Goal: Information Seeking & Learning: Learn about a topic

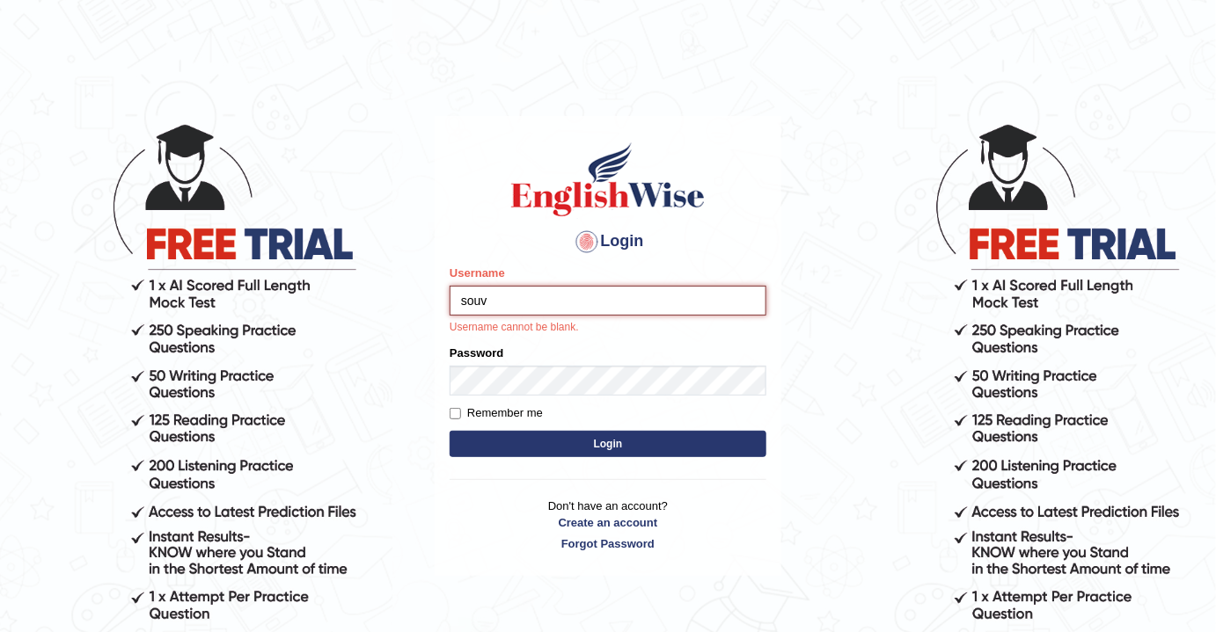
type input "souvi"
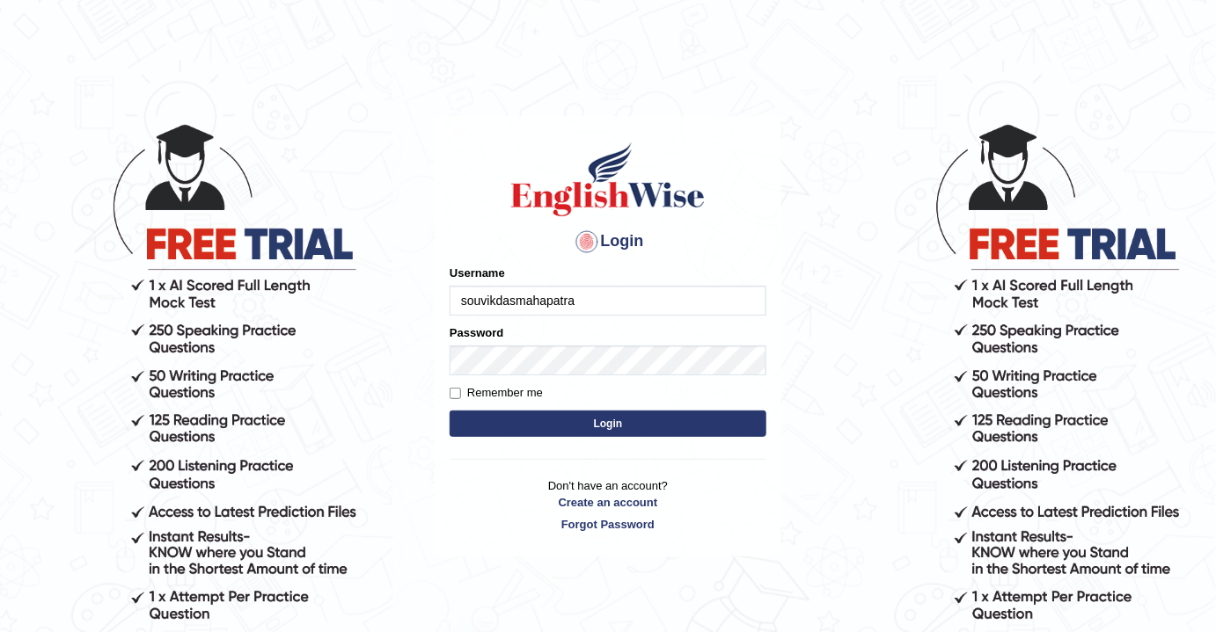
type input "souvikdasmahapatra"
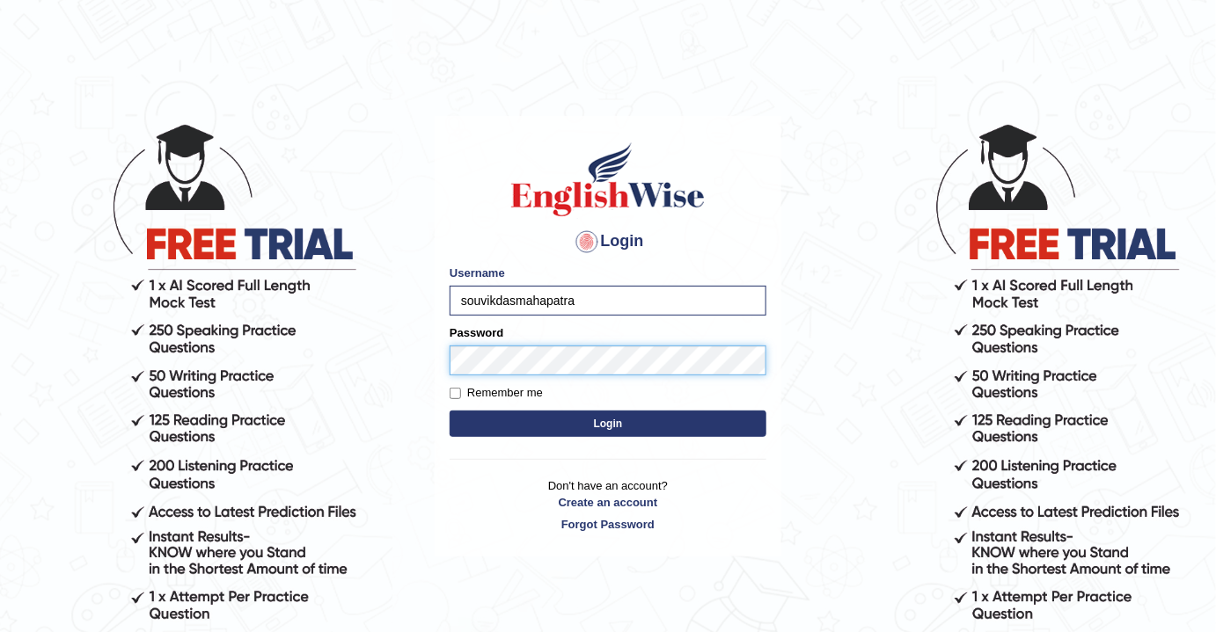
click at [449, 411] on button "Login" at bounding box center [607, 424] width 317 height 26
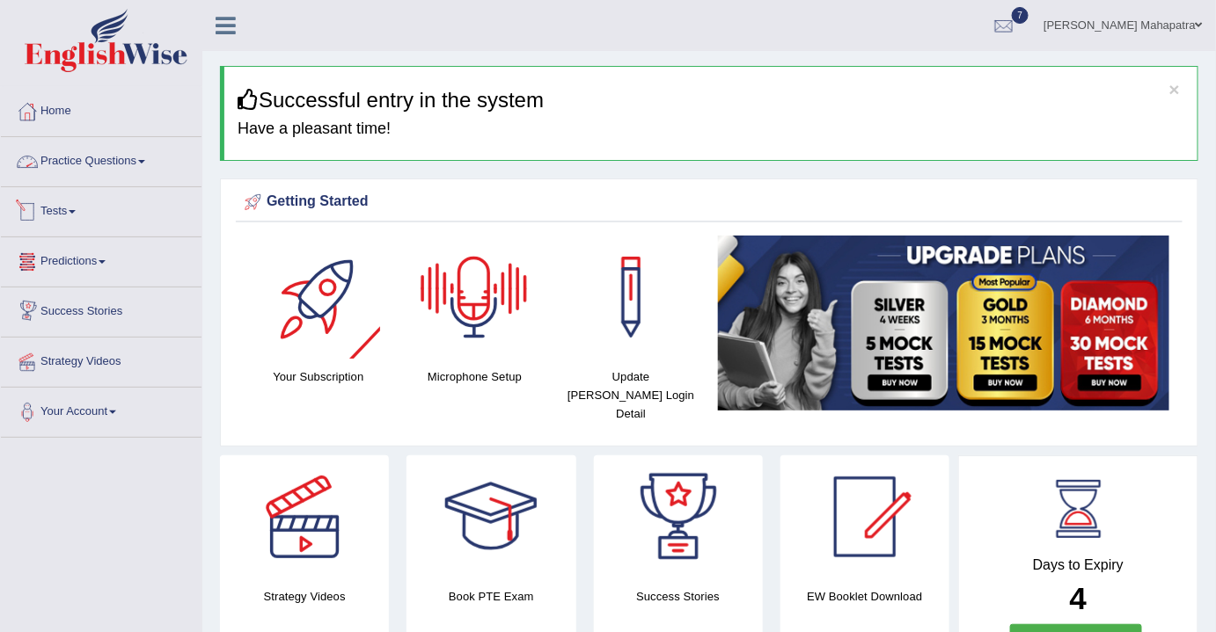
click at [73, 211] on link "Tests" at bounding box center [101, 209] width 201 height 44
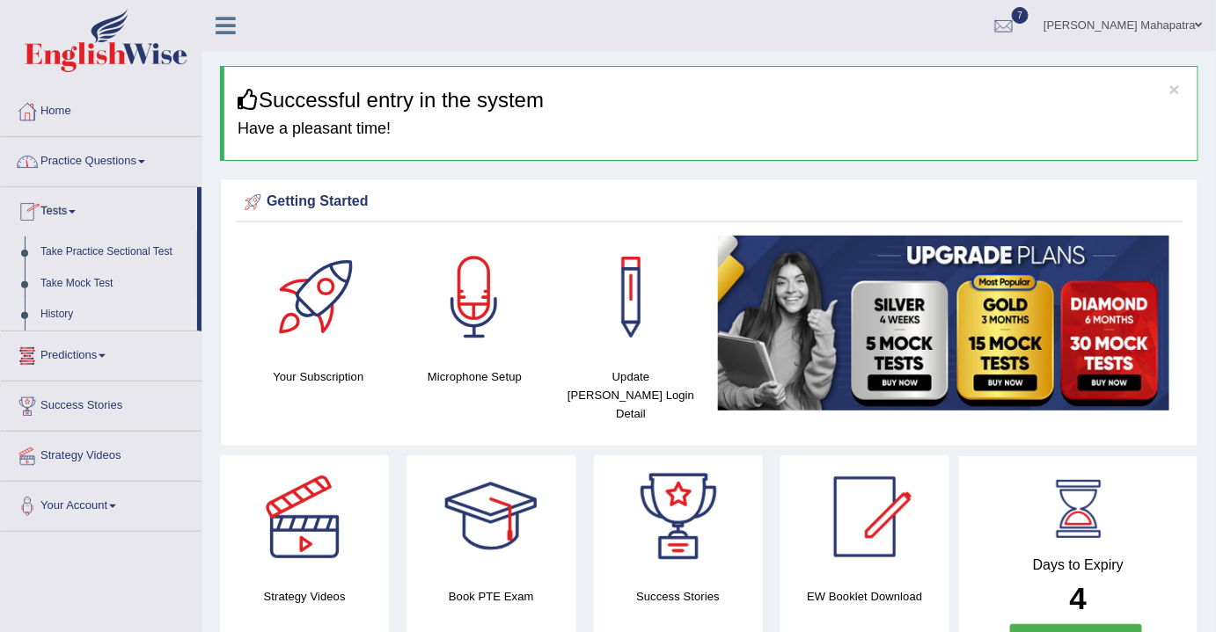
click at [57, 314] on link "History" at bounding box center [115, 315] width 164 height 32
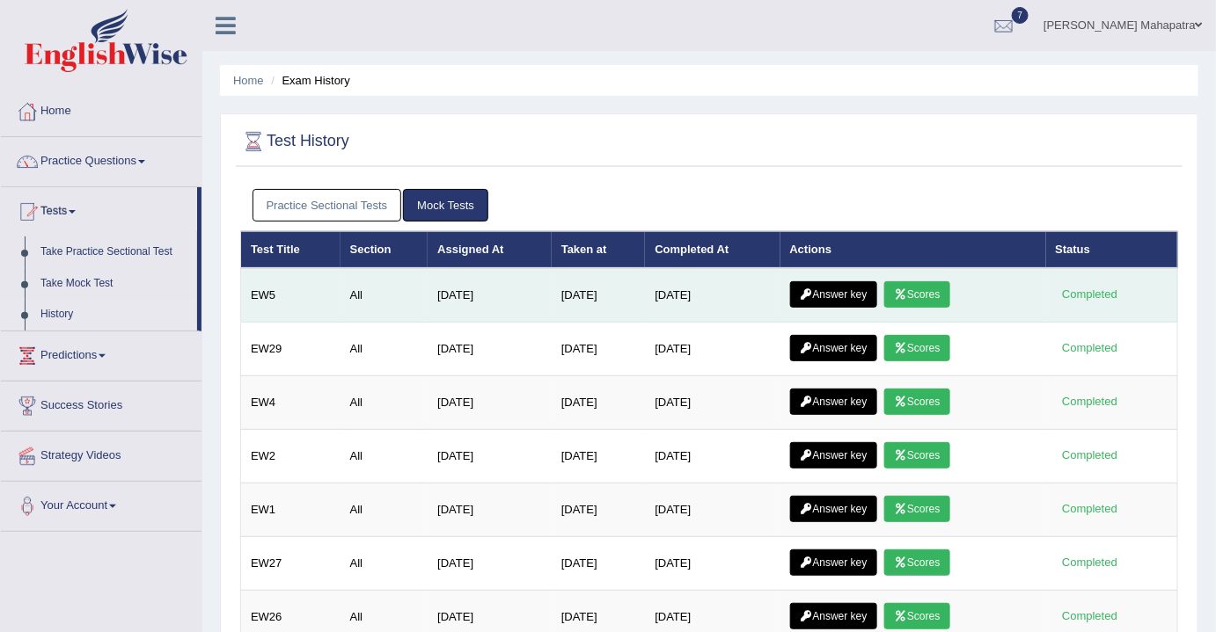
click at [850, 295] on link "Answer key" at bounding box center [833, 294] width 87 height 26
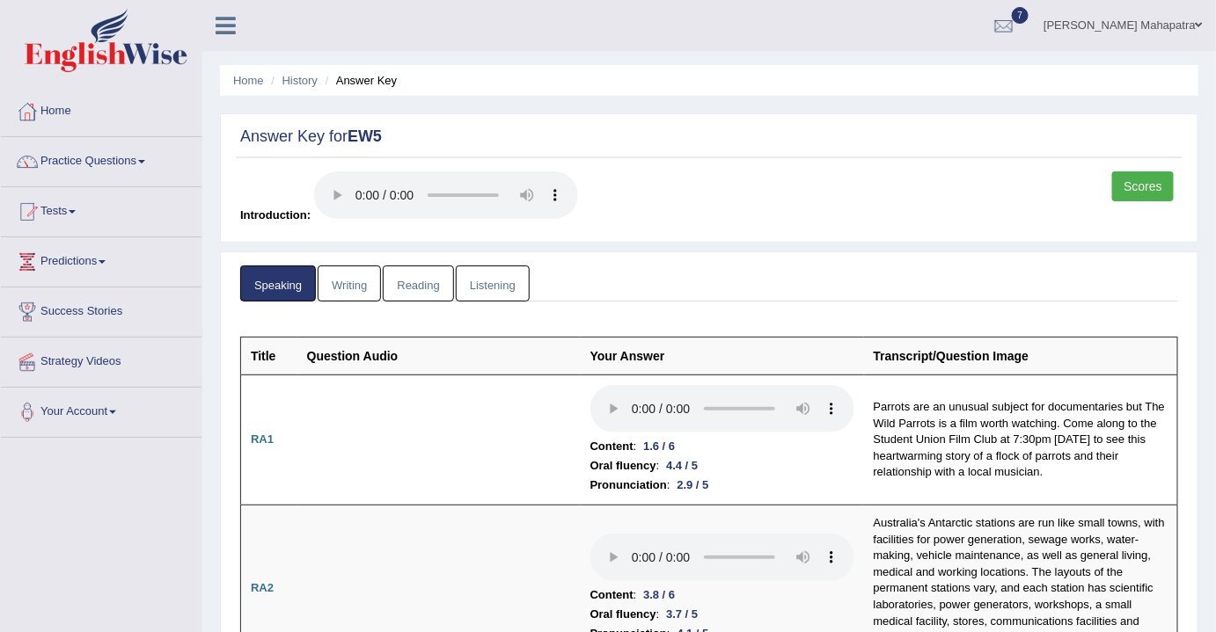
click at [341, 278] on link "Writing" at bounding box center [349, 284] width 63 height 36
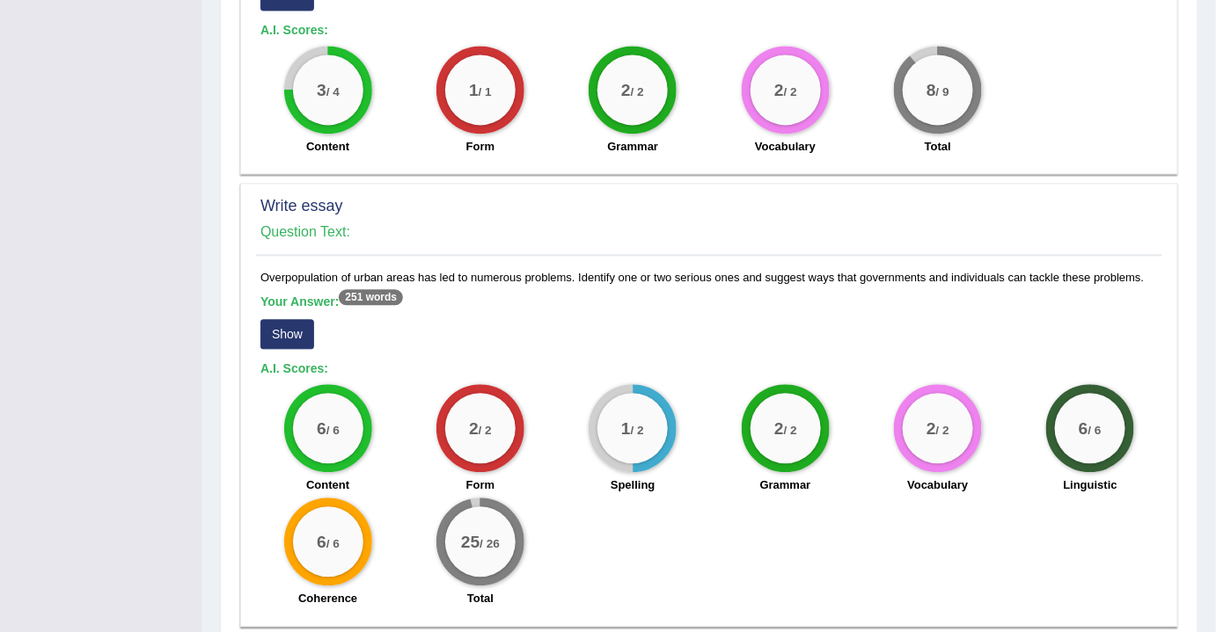
scroll to position [1253, 0]
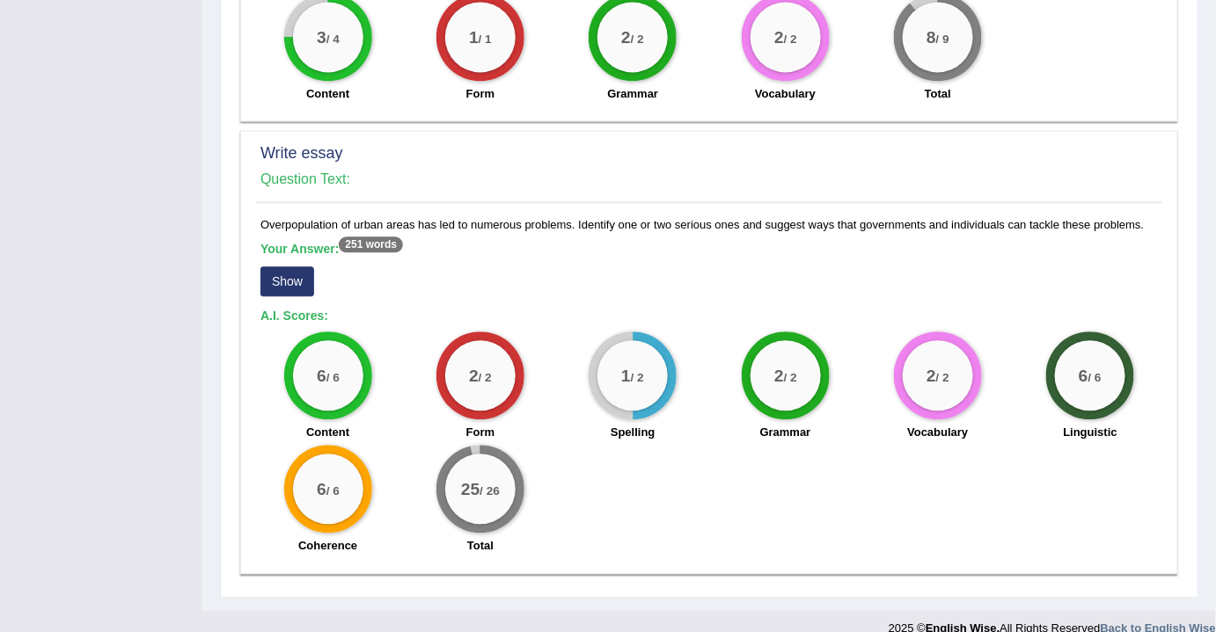
click at [281, 267] on button "Show" at bounding box center [287, 282] width 54 height 30
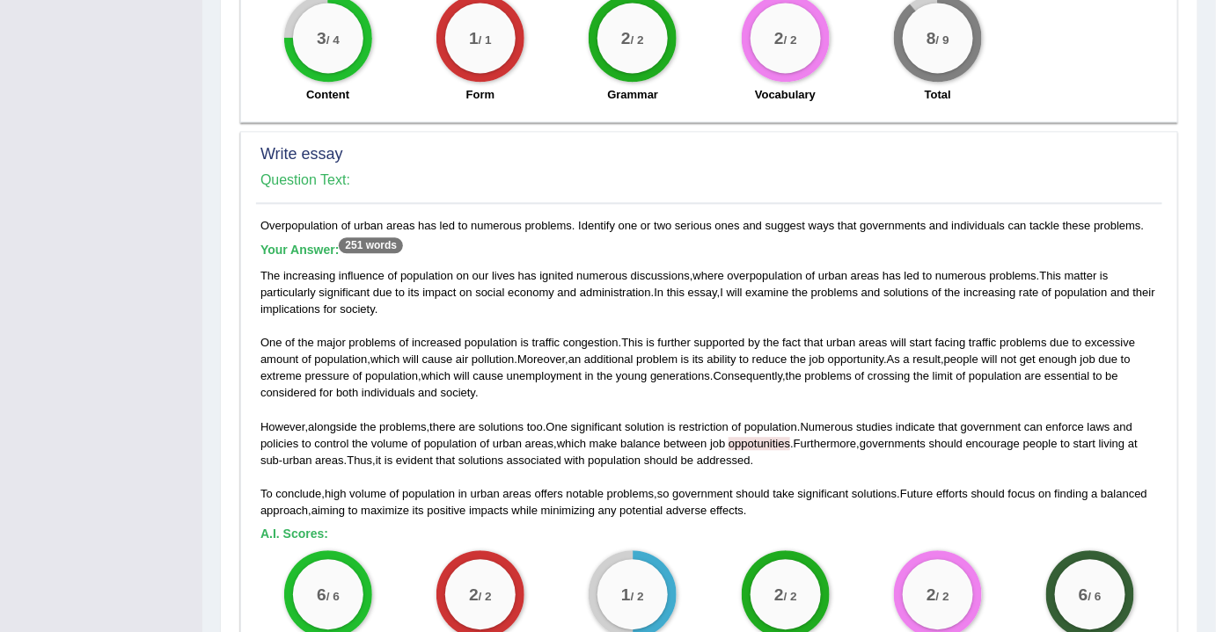
scroll to position [1290, 0]
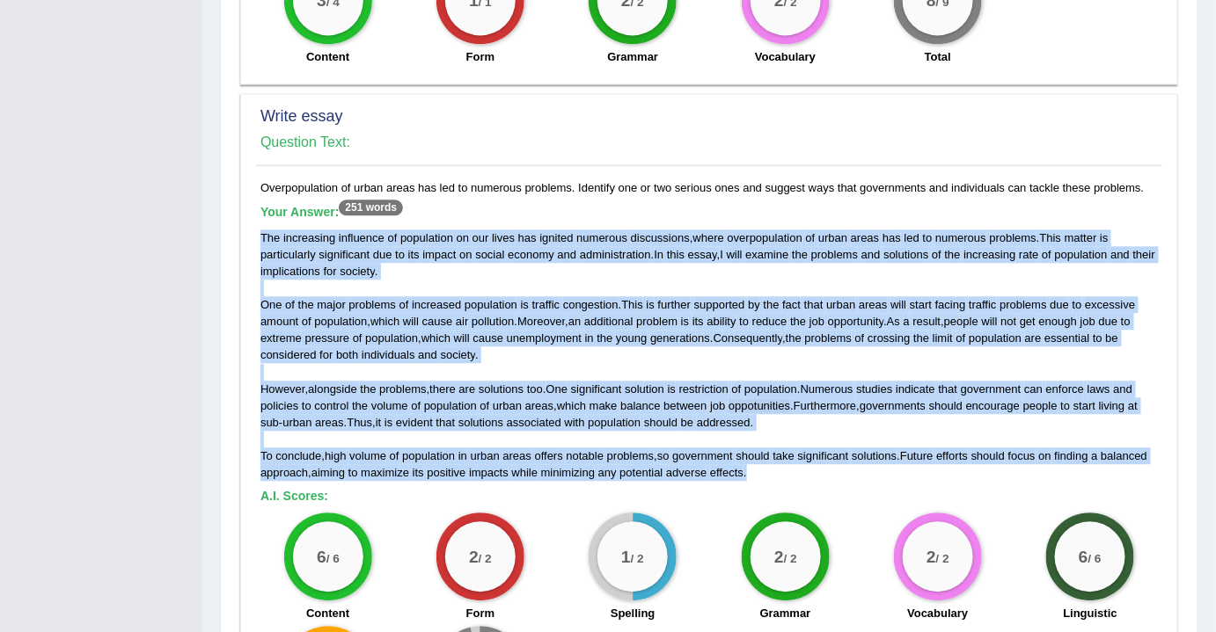
drag, startPoint x: 260, startPoint y: 212, endPoint x: 758, endPoint y: 453, distance: 553.1
click at [758, 453] on div "The increasing influence of population on our lives has ignited numerous discus…" at bounding box center [708, 356] width 897 height 252
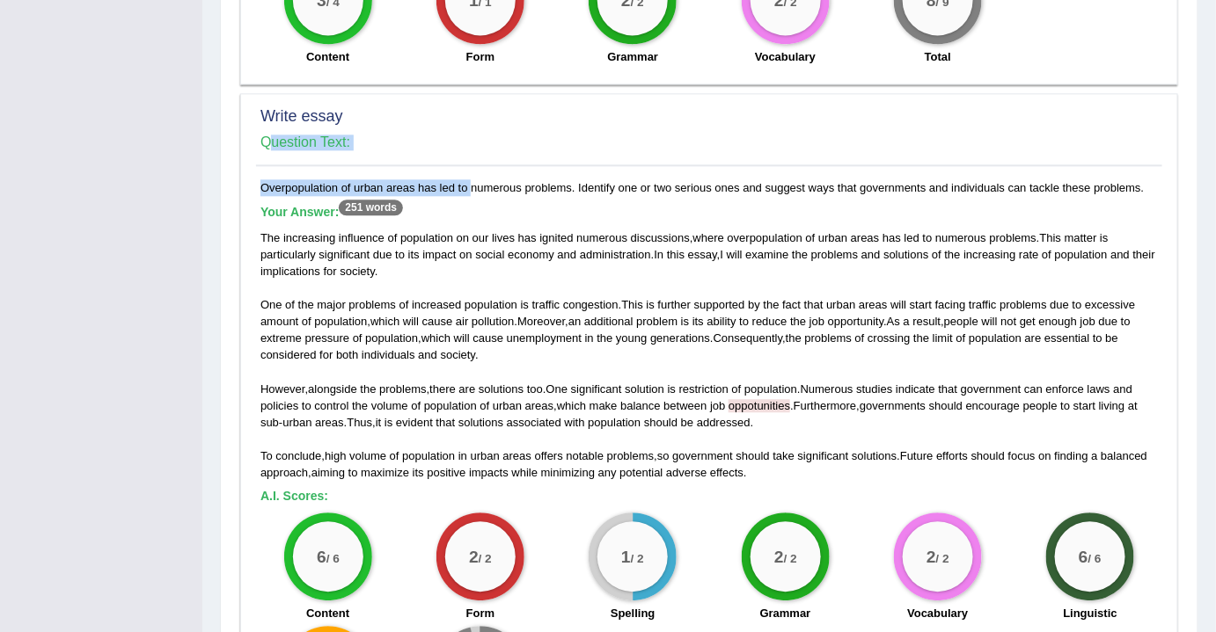
drag, startPoint x: 251, startPoint y: 163, endPoint x: 431, endPoint y: 163, distance: 180.3
click at [431, 163] on div "Write essay Question Text: Overpopulation of urban areas has led to numerous pr…" at bounding box center [709, 423] width 938 height 661
click at [442, 205] on h5 "Your Answer: 251 words" at bounding box center [708, 213] width 897 height 16
drag, startPoint x: 259, startPoint y: 165, endPoint x: 437, endPoint y: 167, distance: 178.6
click at [437, 179] on div "Overpopulation of urban areas has led to numerous problems. Identify one or two…" at bounding box center [709, 462] width 906 height 566
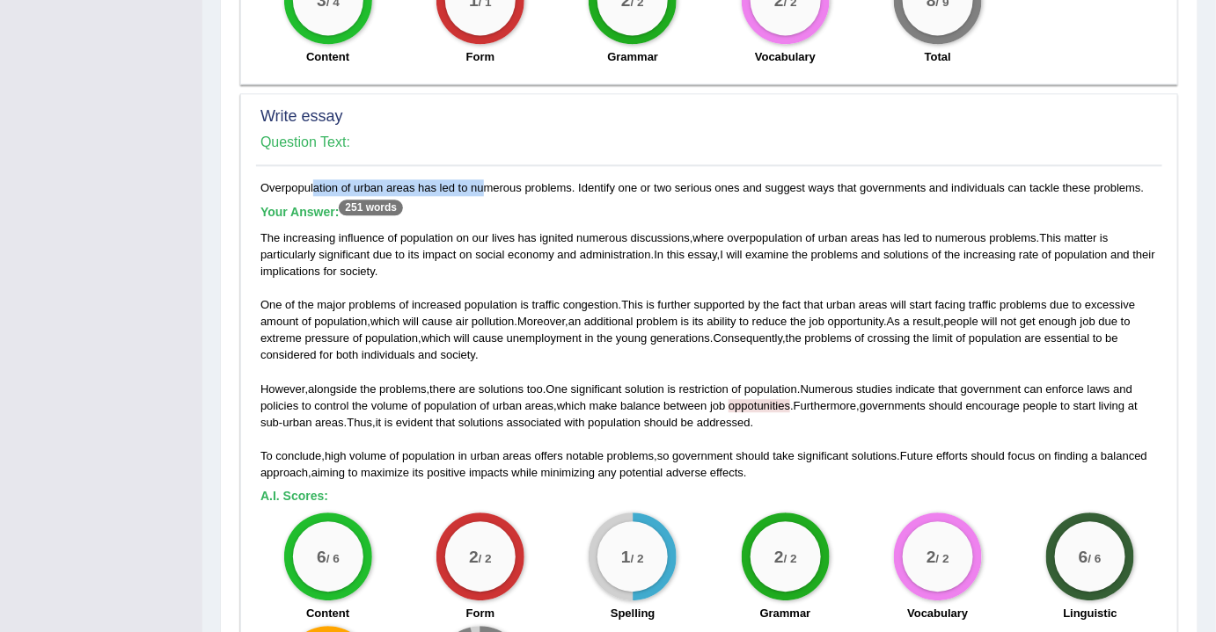
copy div "Overpopulation of urban areas has"
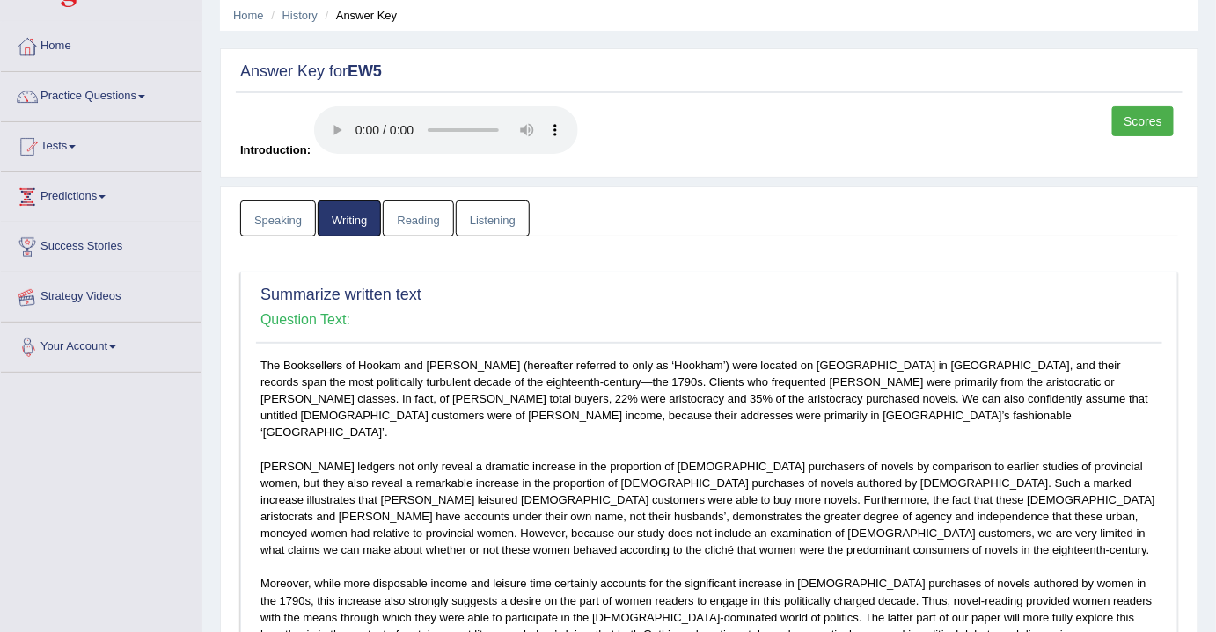
scroll to position [0, 0]
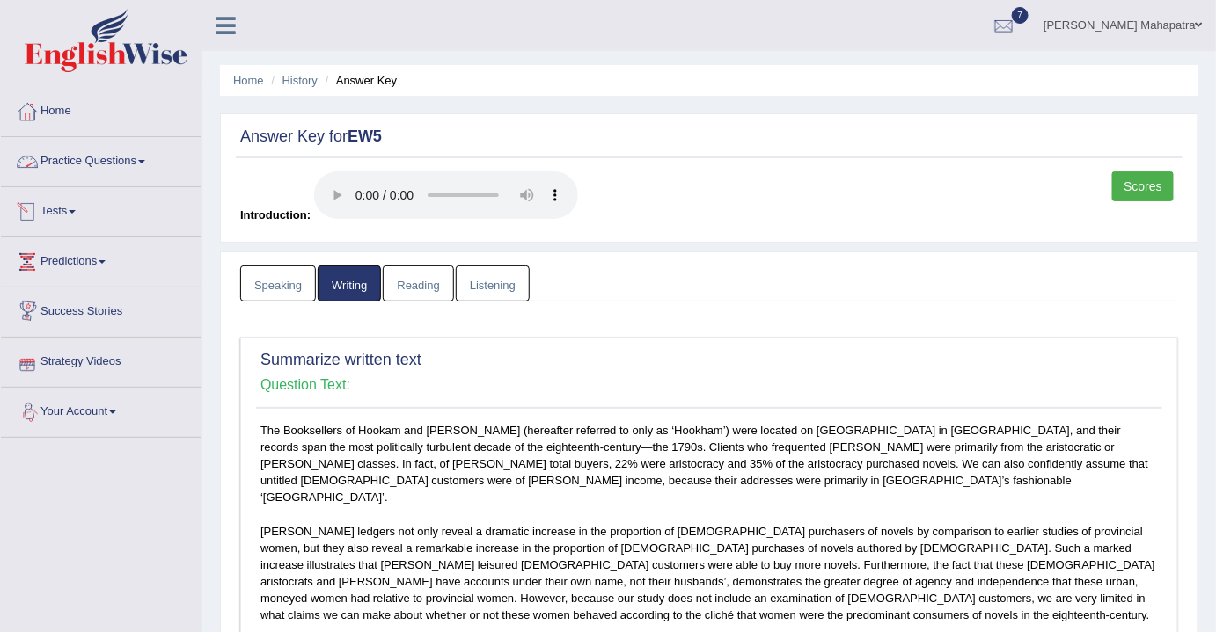
click at [92, 149] on link "Practice Questions" at bounding box center [101, 159] width 201 height 44
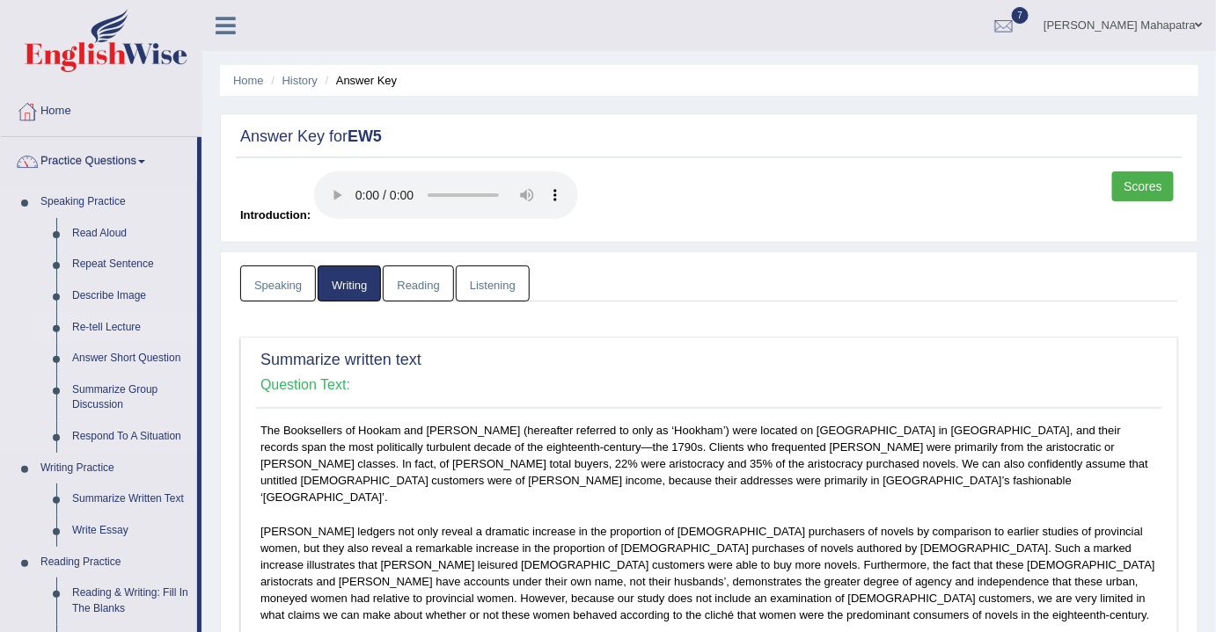
click at [103, 323] on link "Re-tell Lecture" at bounding box center [130, 328] width 133 height 32
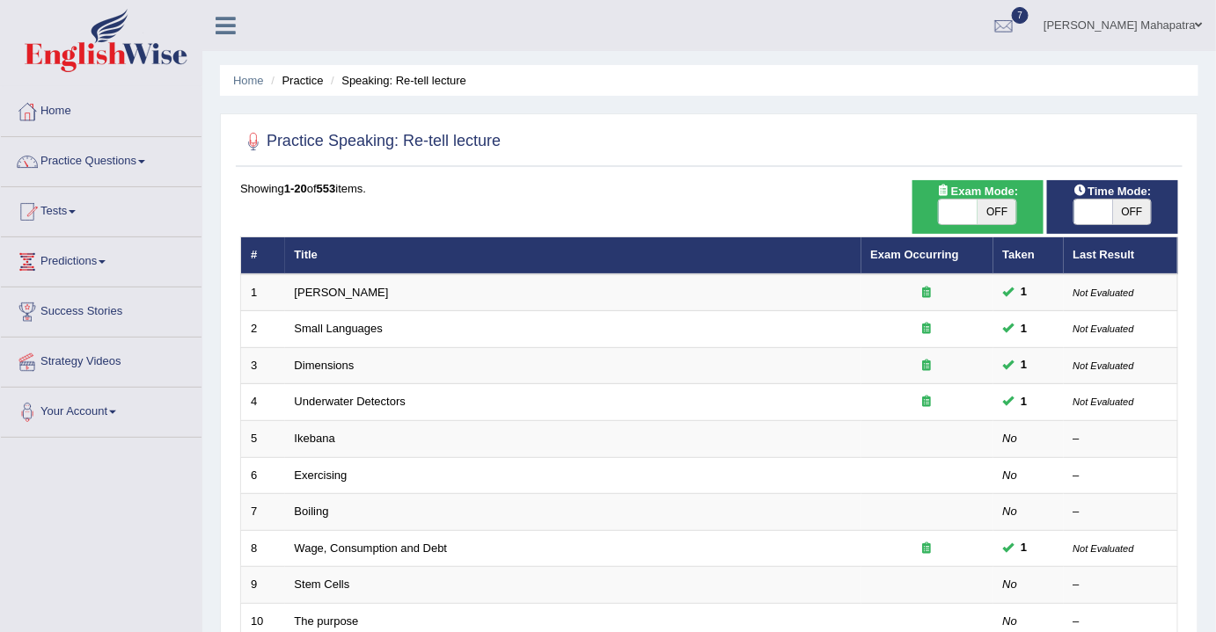
click at [960, 215] on span at bounding box center [957, 212] width 39 height 25
checkbox input "true"
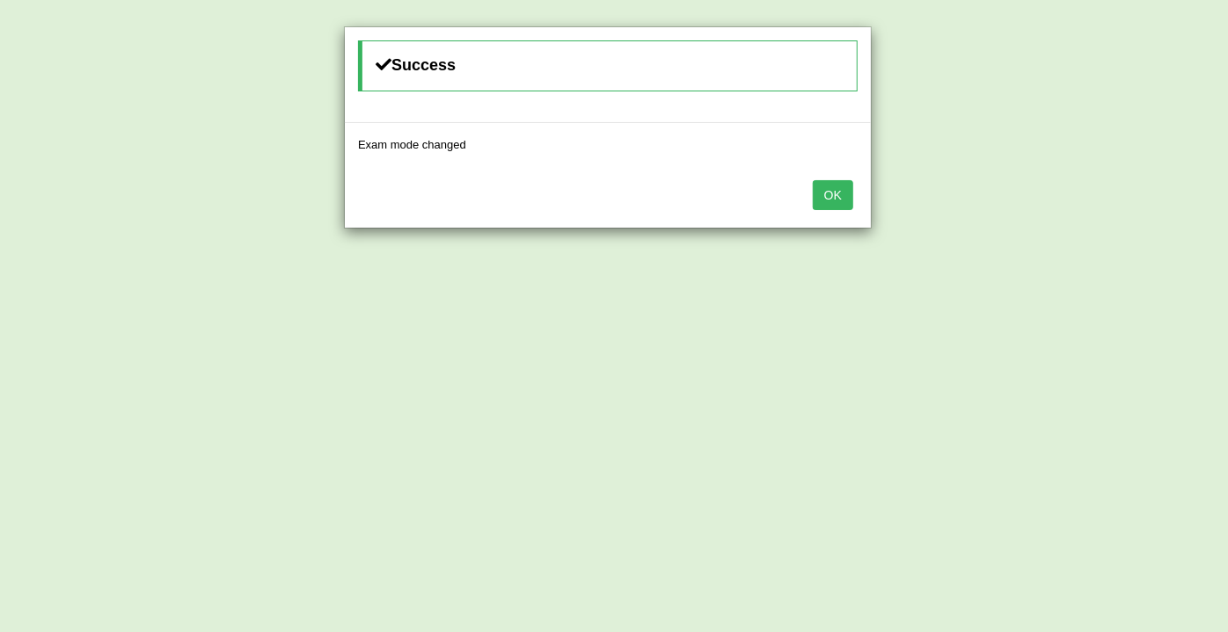
click at [835, 197] on button "OK" at bounding box center [833, 195] width 40 height 30
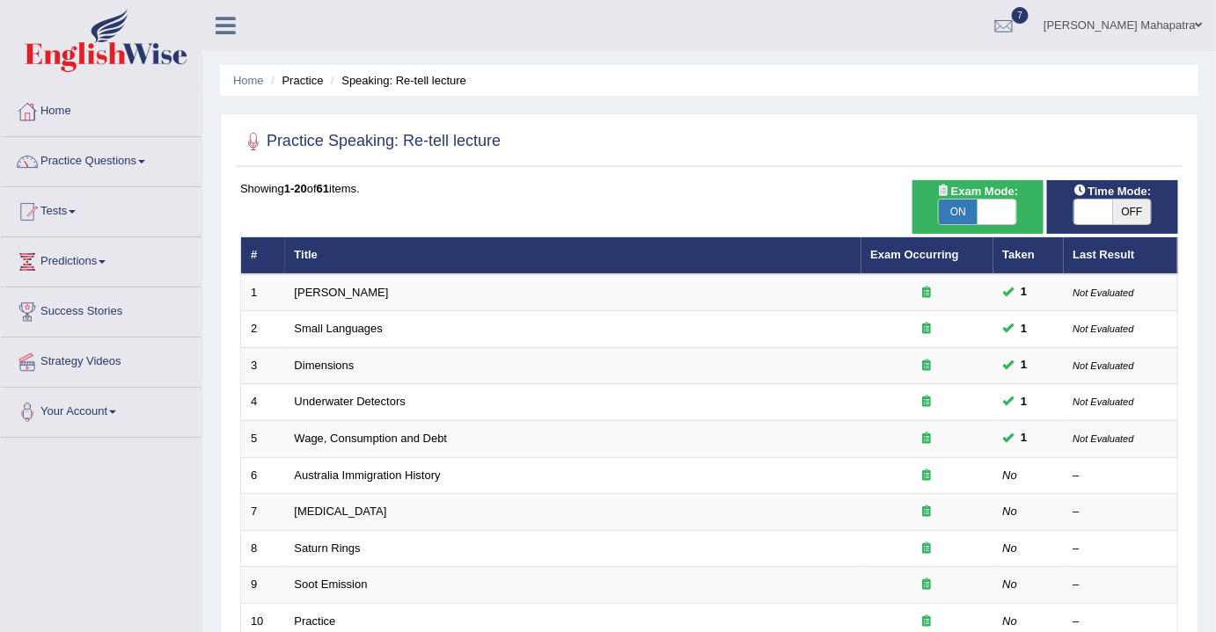
click at [1099, 203] on span at bounding box center [1093, 212] width 39 height 25
checkbox input "true"
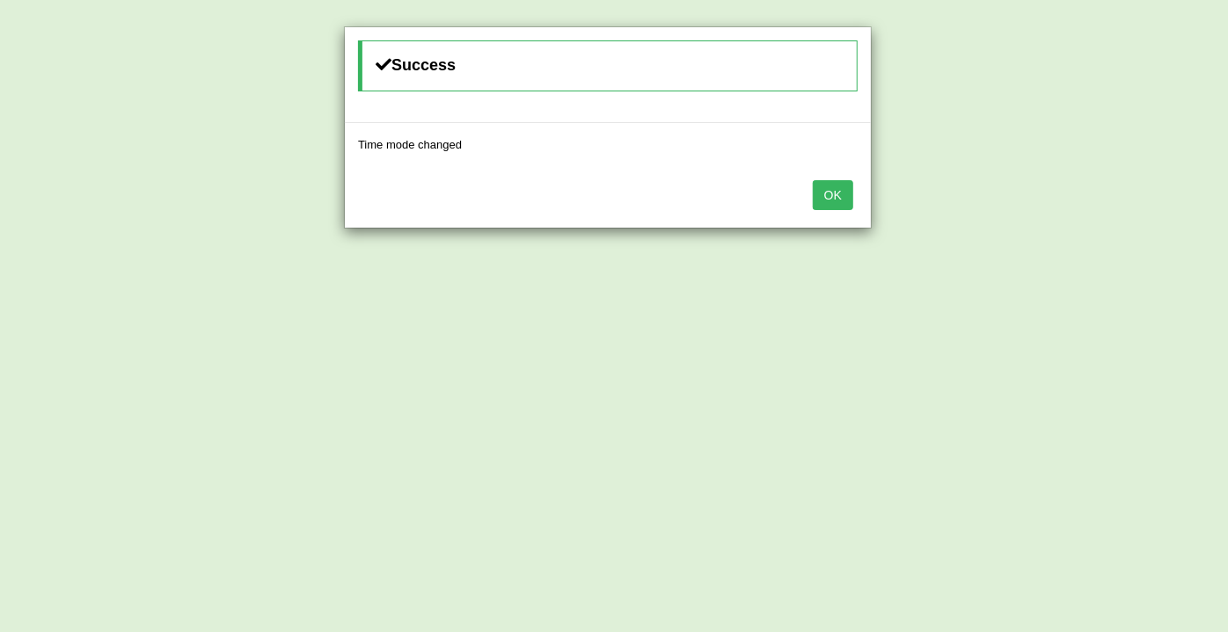
click at [823, 187] on button "OK" at bounding box center [833, 195] width 40 height 30
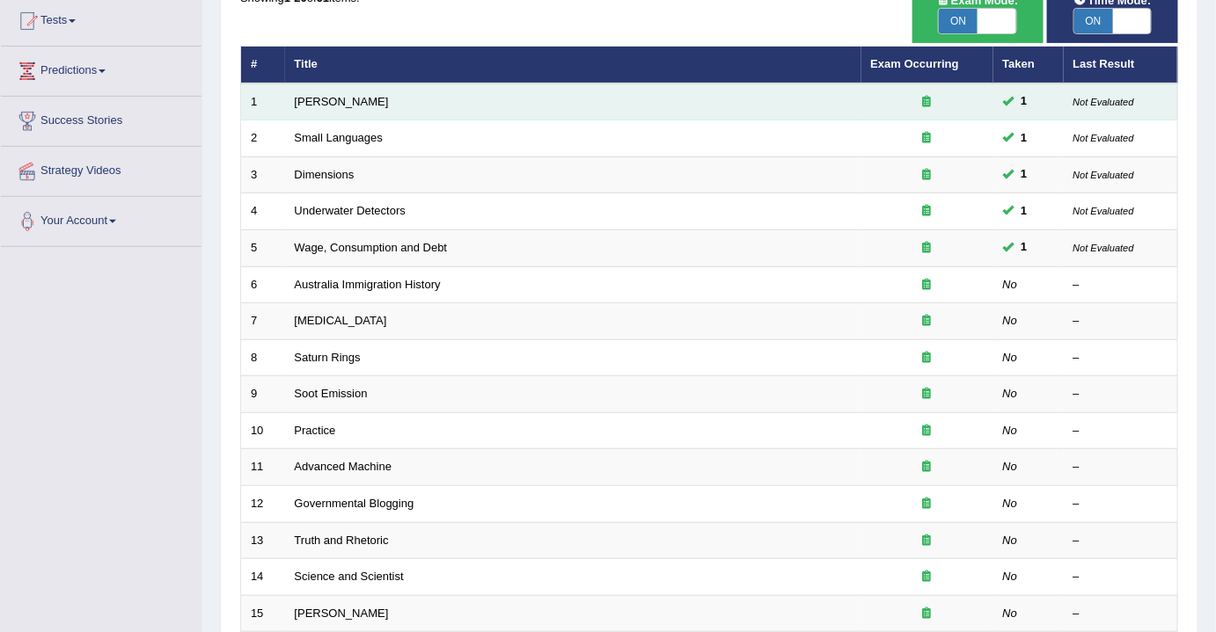
scroll to position [239, 0]
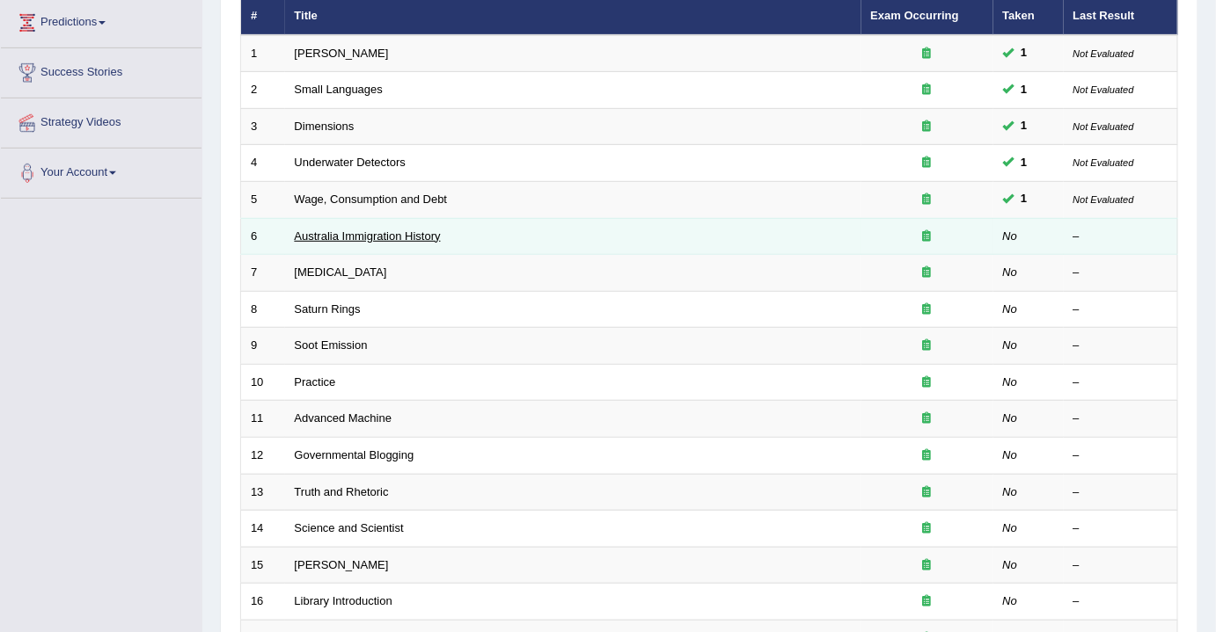
click at [403, 230] on link "Australia Immigration History" at bounding box center [368, 236] width 146 height 13
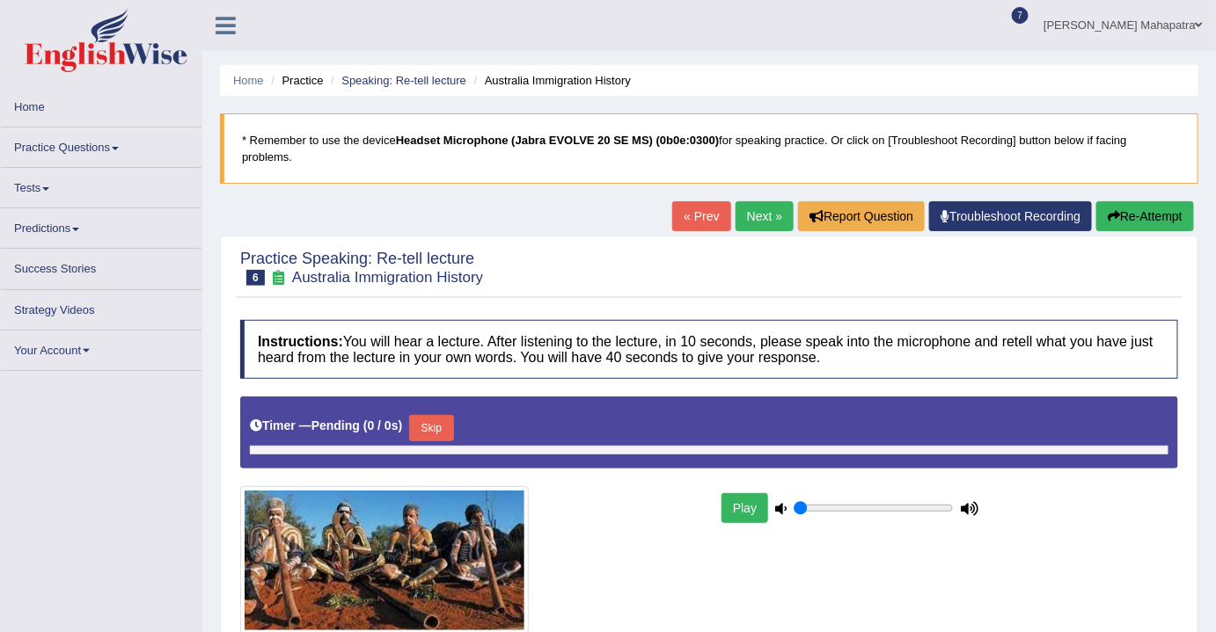
type input "0.8"
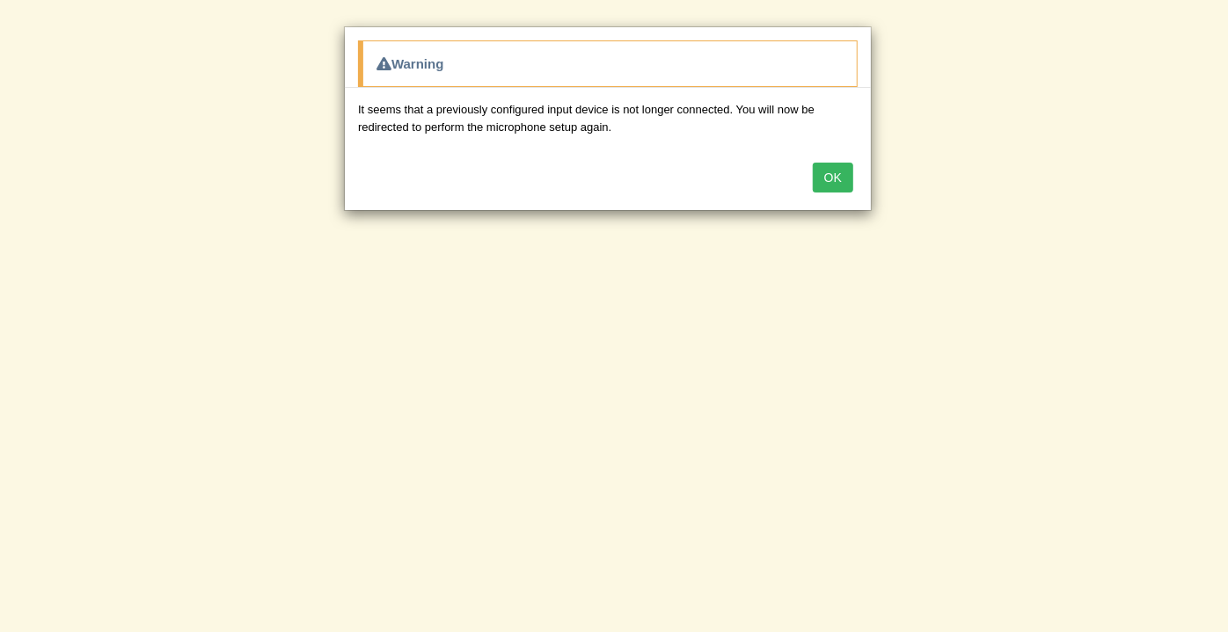
click at [819, 169] on button "OK" at bounding box center [833, 178] width 40 height 30
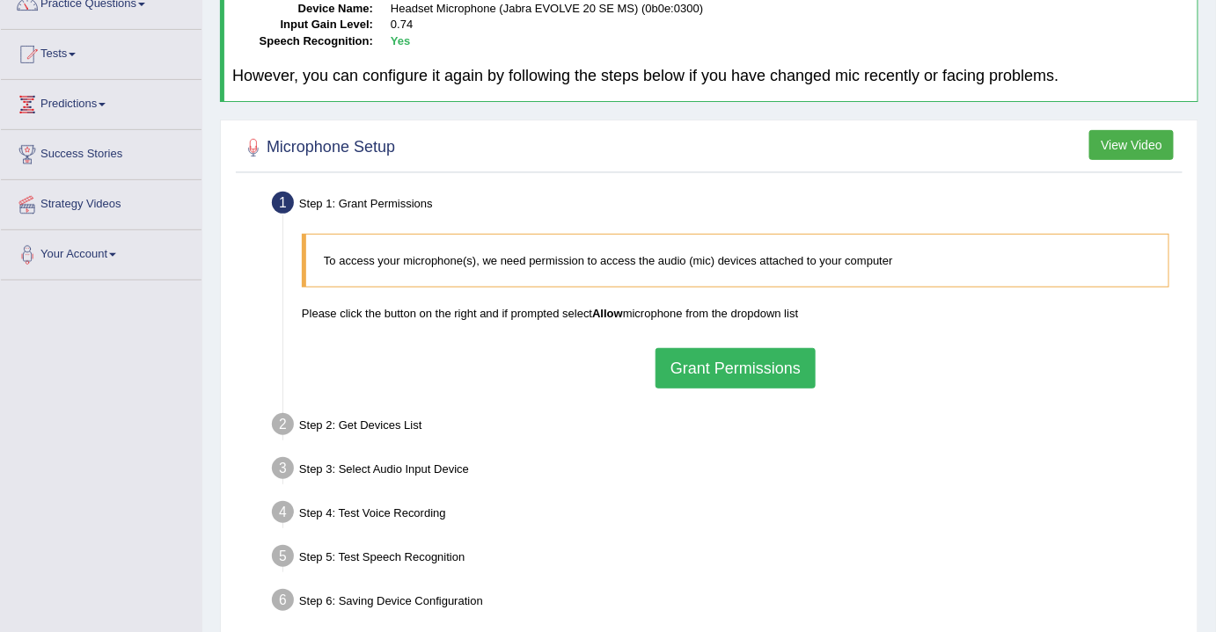
scroll to position [159, 0]
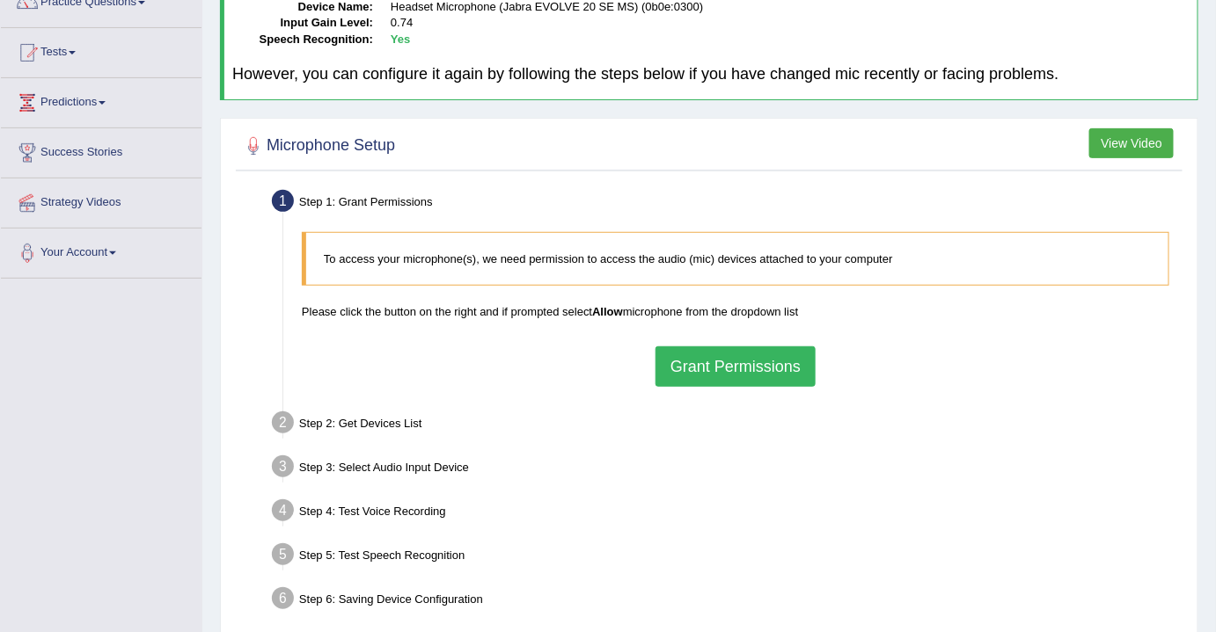
click at [737, 358] on button "Grant Permissions" at bounding box center [735, 367] width 160 height 40
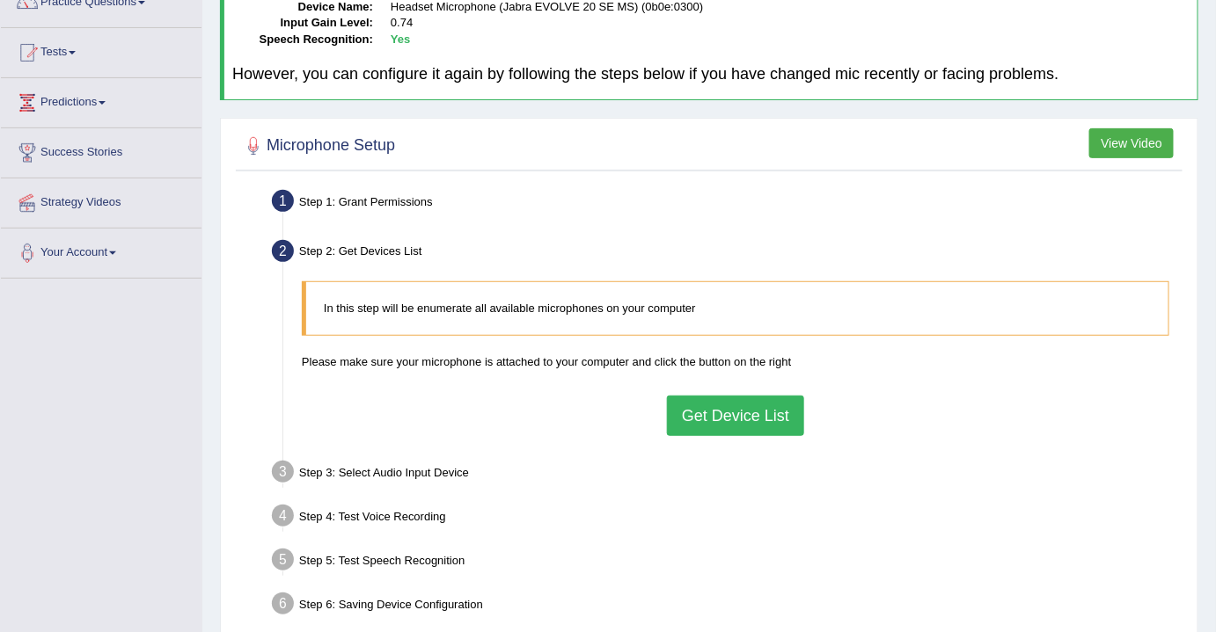
click at [694, 415] on button "Get Device List" at bounding box center [735, 416] width 137 height 40
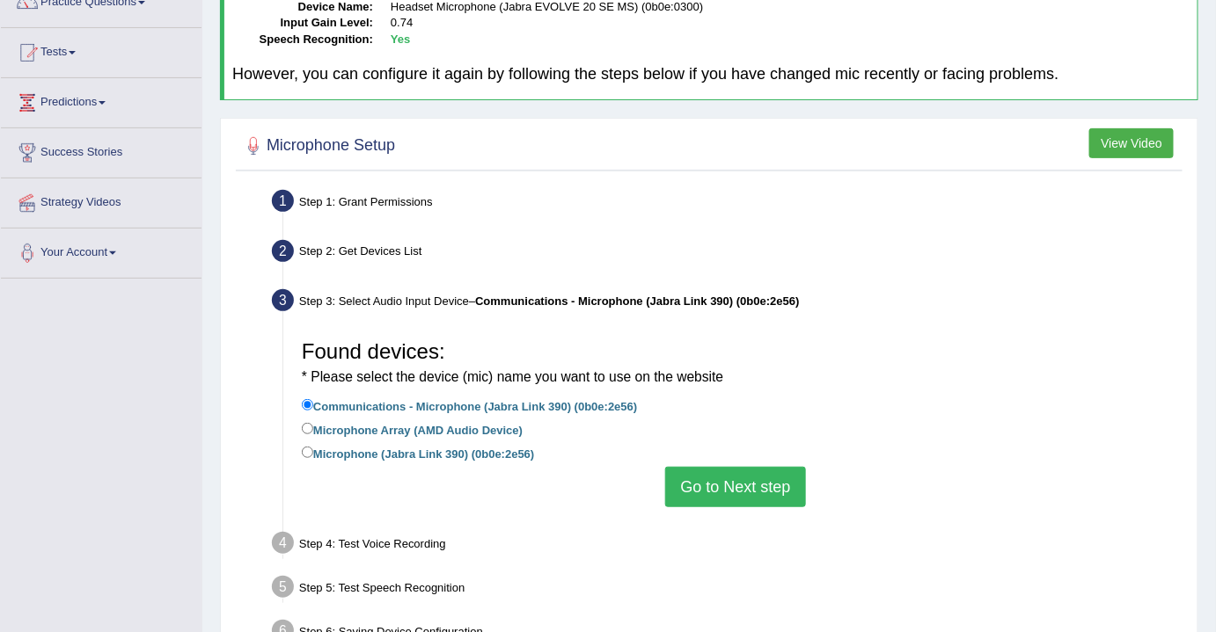
scroll to position [239, 0]
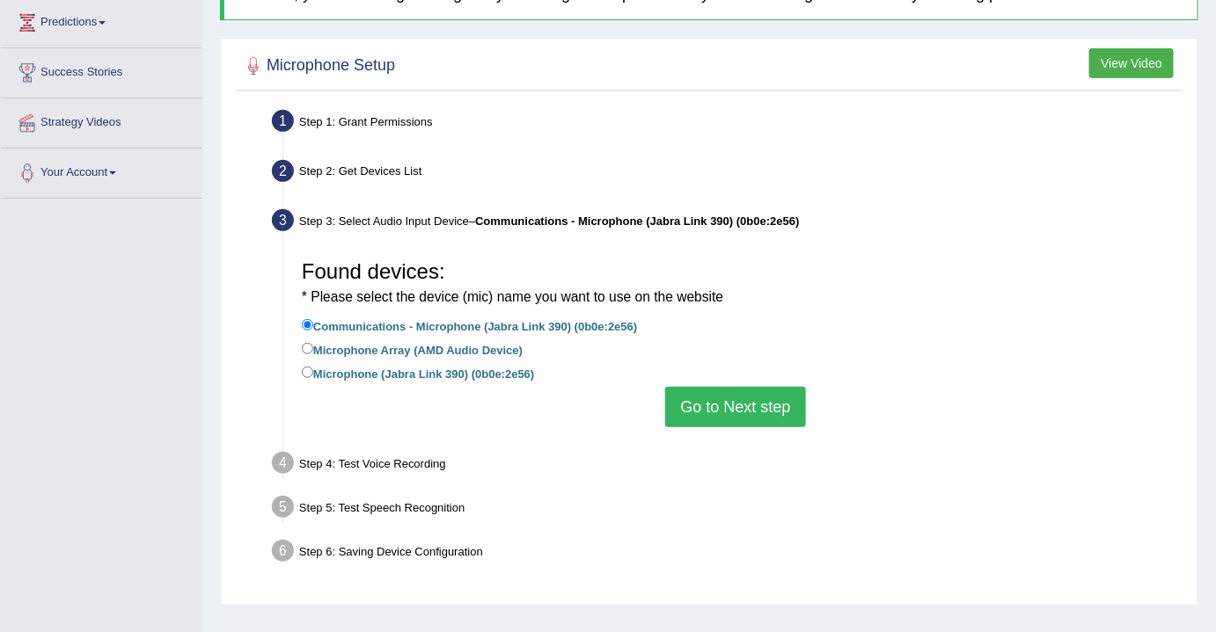
click at [345, 370] on label "Microphone (Jabra Link 390) (0b0e:2e56)" at bounding box center [418, 372] width 232 height 19
click at [313, 370] on input "Microphone (Jabra Link 390) (0b0e:2e56)" at bounding box center [307, 372] width 11 height 11
radio input "true"
click at [741, 404] on button "Go to Next step" at bounding box center [735, 407] width 140 height 40
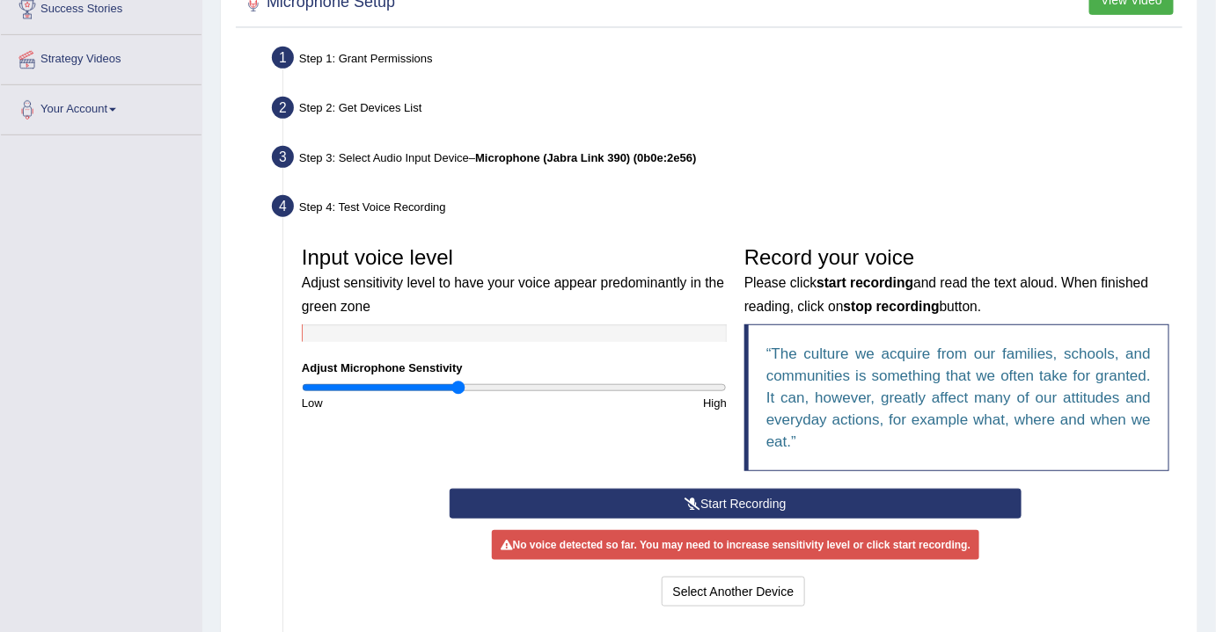
scroll to position [319, 0]
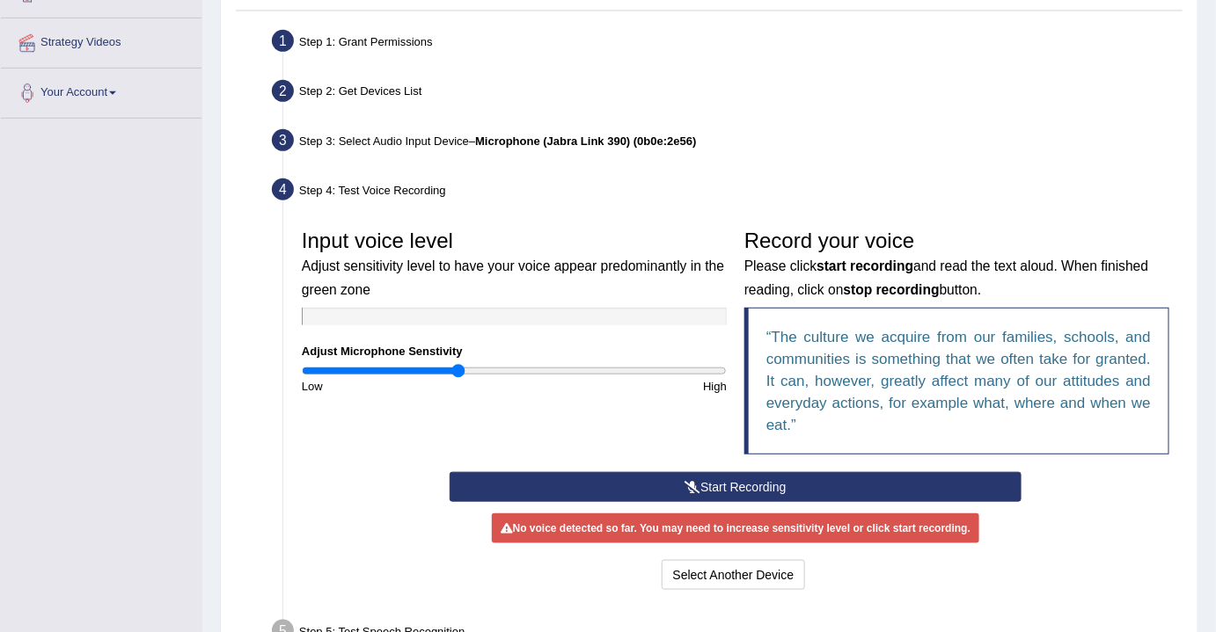
click at [729, 479] on button "Start Recording" at bounding box center [735, 487] width 573 height 30
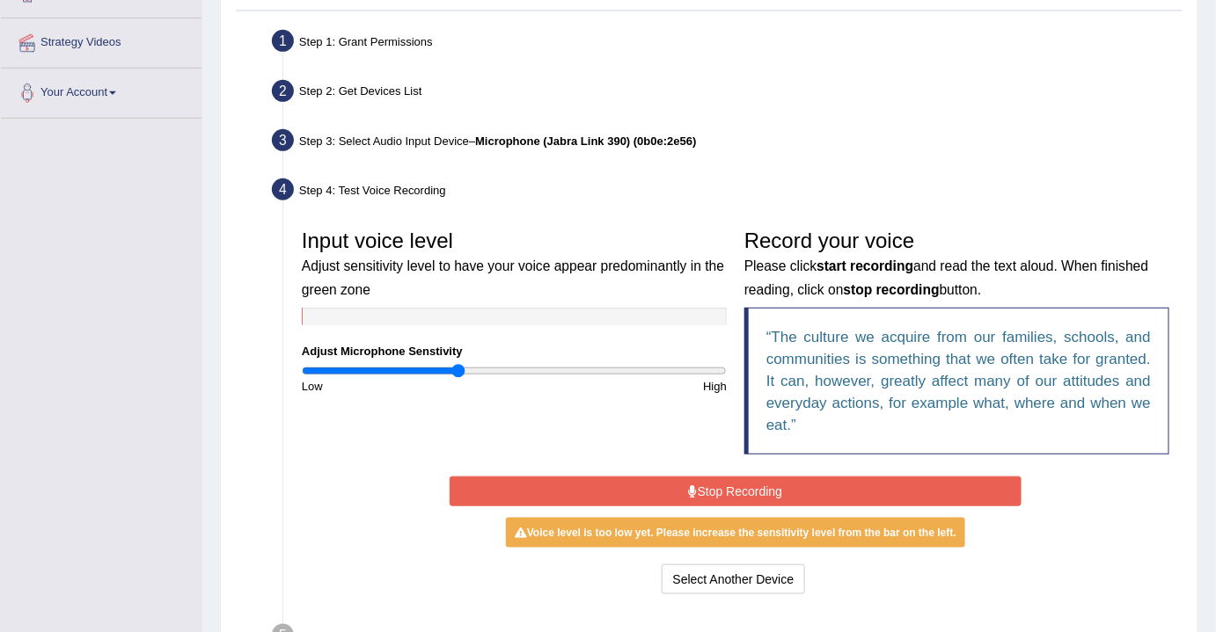
click at [463, 370] on input "range" at bounding box center [514, 371] width 425 height 14
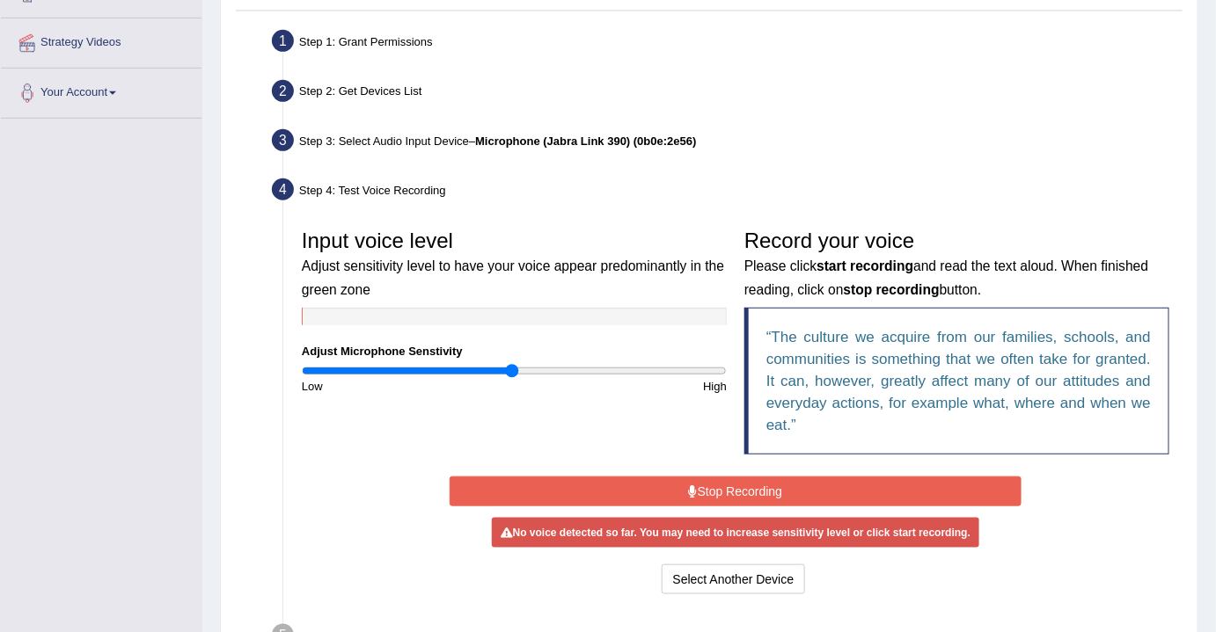
drag, startPoint x: 463, startPoint y: 370, endPoint x: 510, endPoint y: 368, distance: 47.6
click at [510, 368] on input "range" at bounding box center [514, 371] width 425 height 14
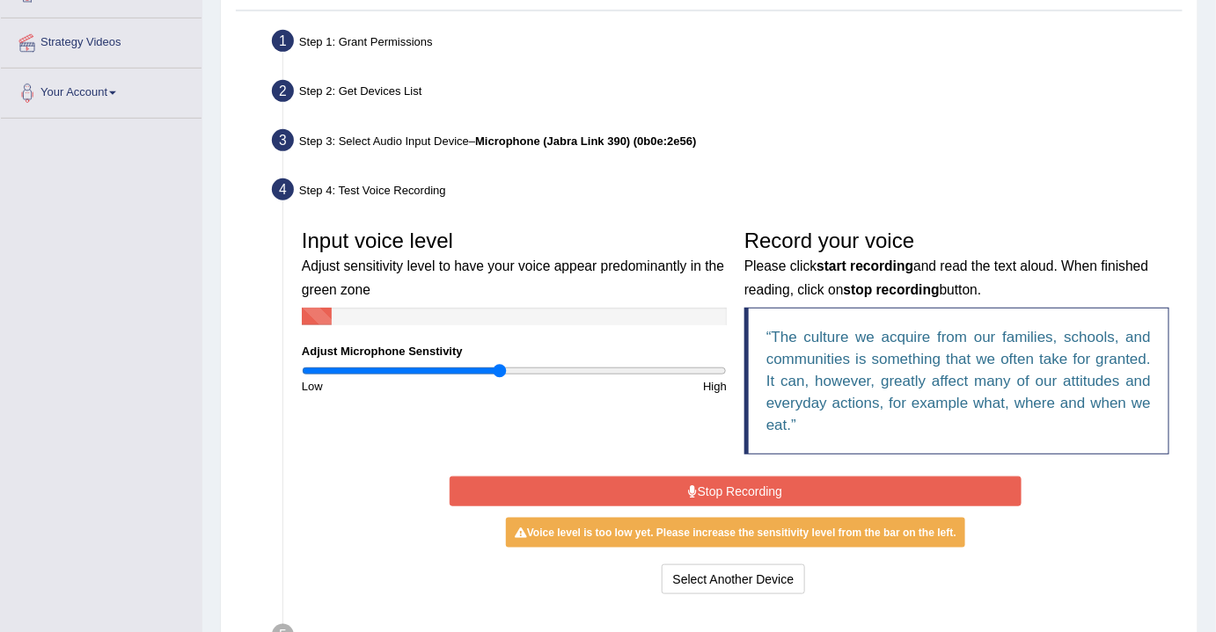
drag, startPoint x: 510, startPoint y: 368, endPoint x: 499, endPoint y: 368, distance: 11.4
type input "0.94"
click at [499, 368] on input "range" at bounding box center [514, 371] width 425 height 14
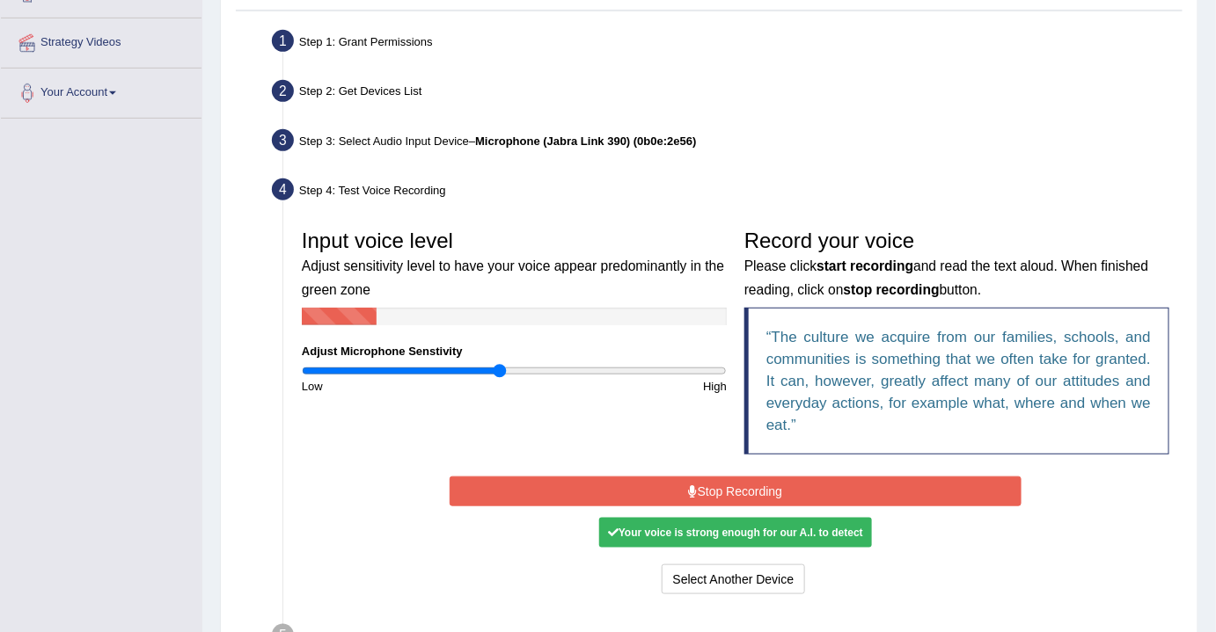
click at [679, 483] on button "Stop Recording" at bounding box center [735, 492] width 573 height 30
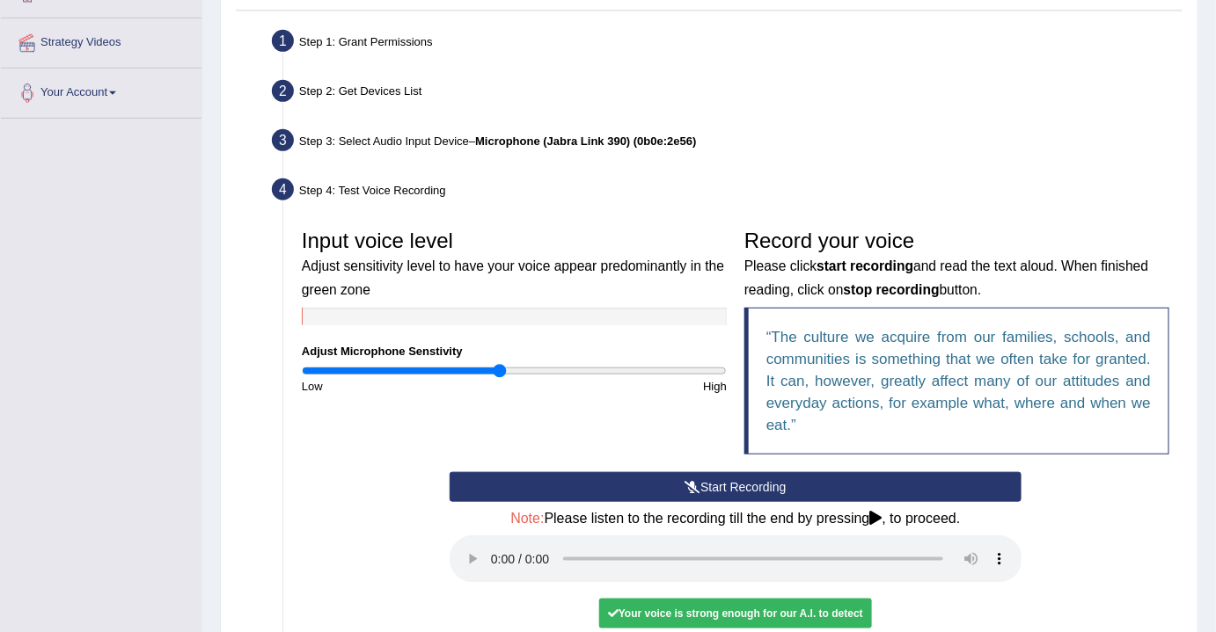
click at [712, 480] on button "Start Recording" at bounding box center [735, 487] width 573 height 30
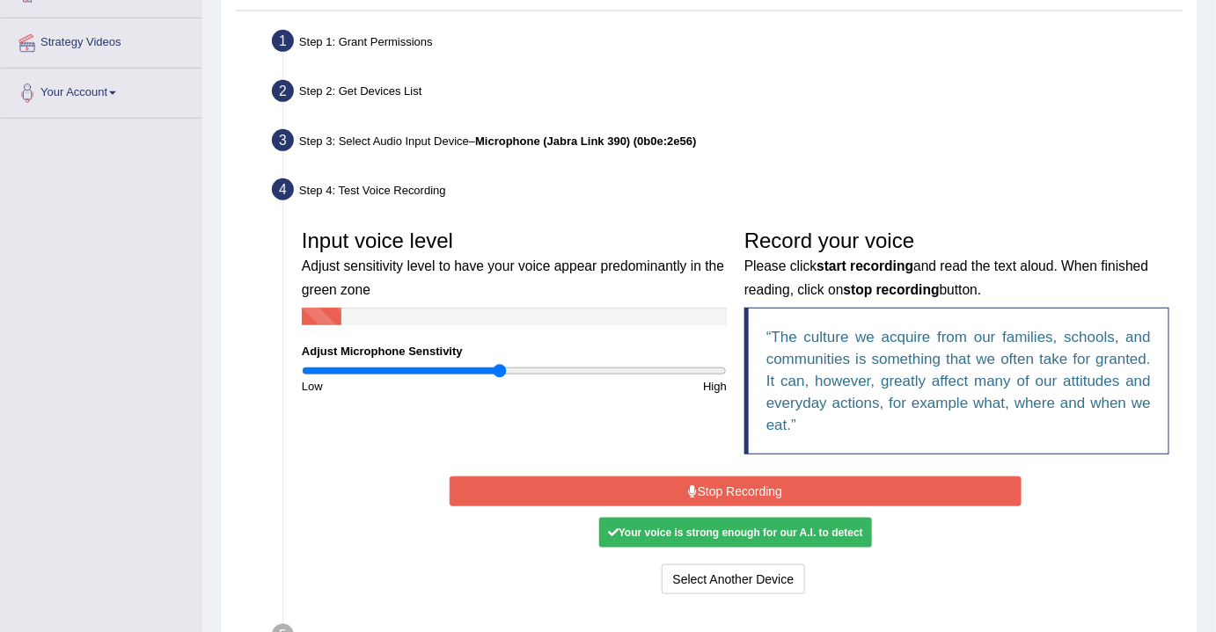
click at [732, 487] on button "Stop Recording" at bounding box center [735, 492] width 573 height 30
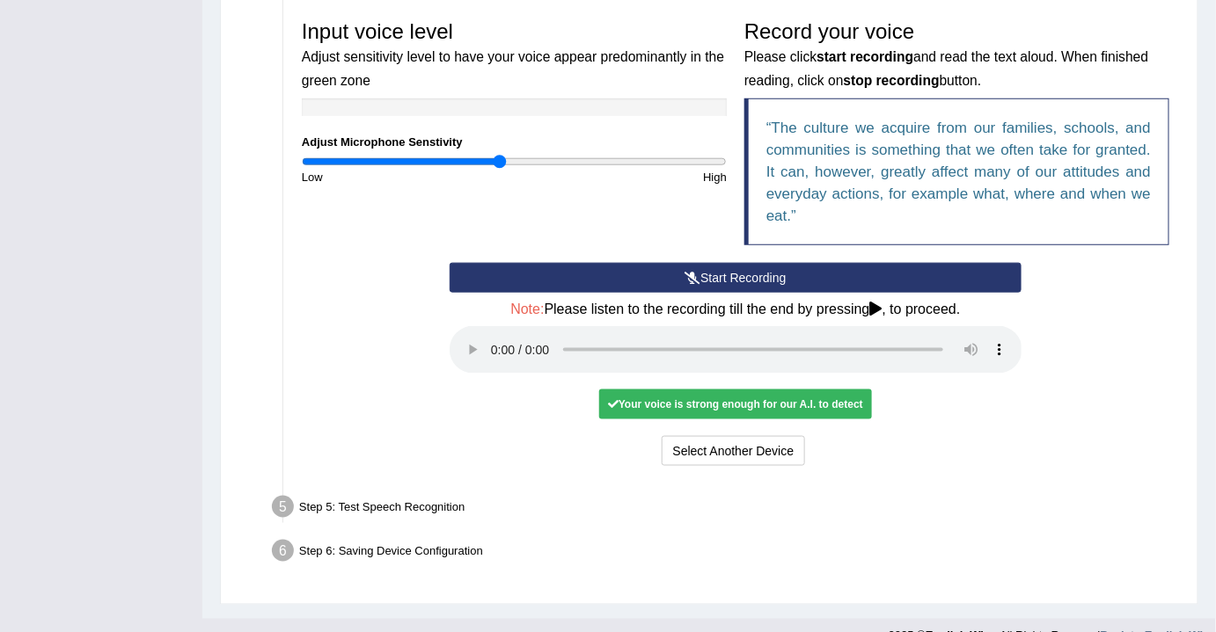
scroll to position [555, 0]
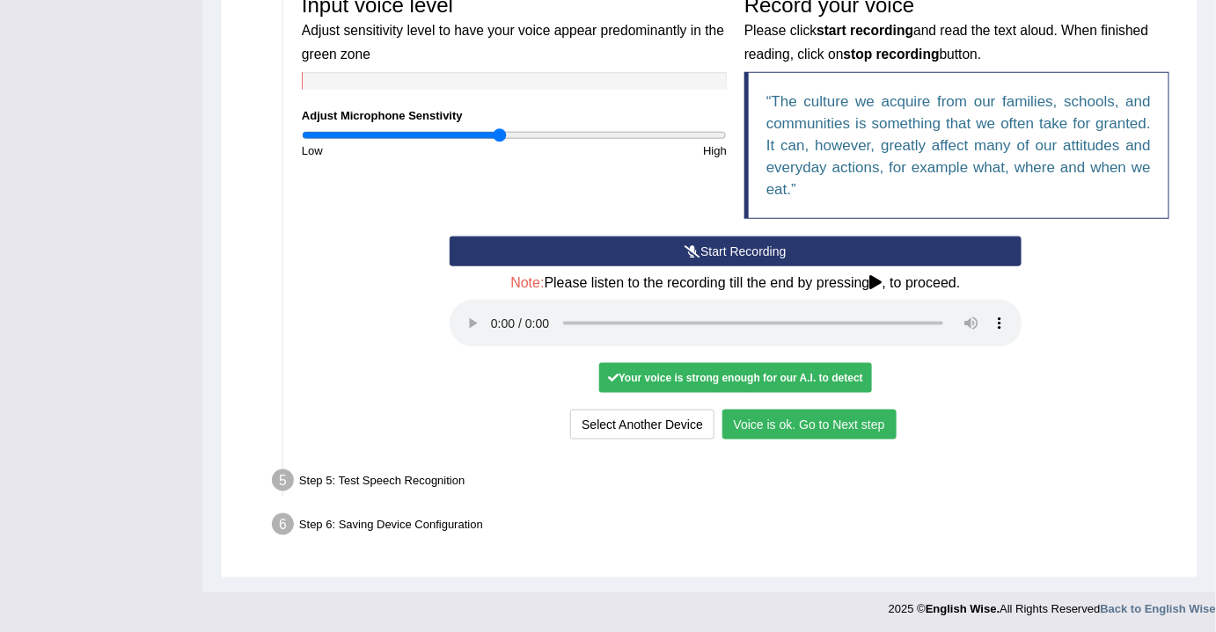
click at [814, 442] on div "Input voice level Adjust sensitivity level to have your voice appear predominan…" at bounding box center [735, 214] width 885 height 477
click at [807, 419] on button "Voice is ok. Go to Next step" at bounding box center [809, 425] width 174 height 30
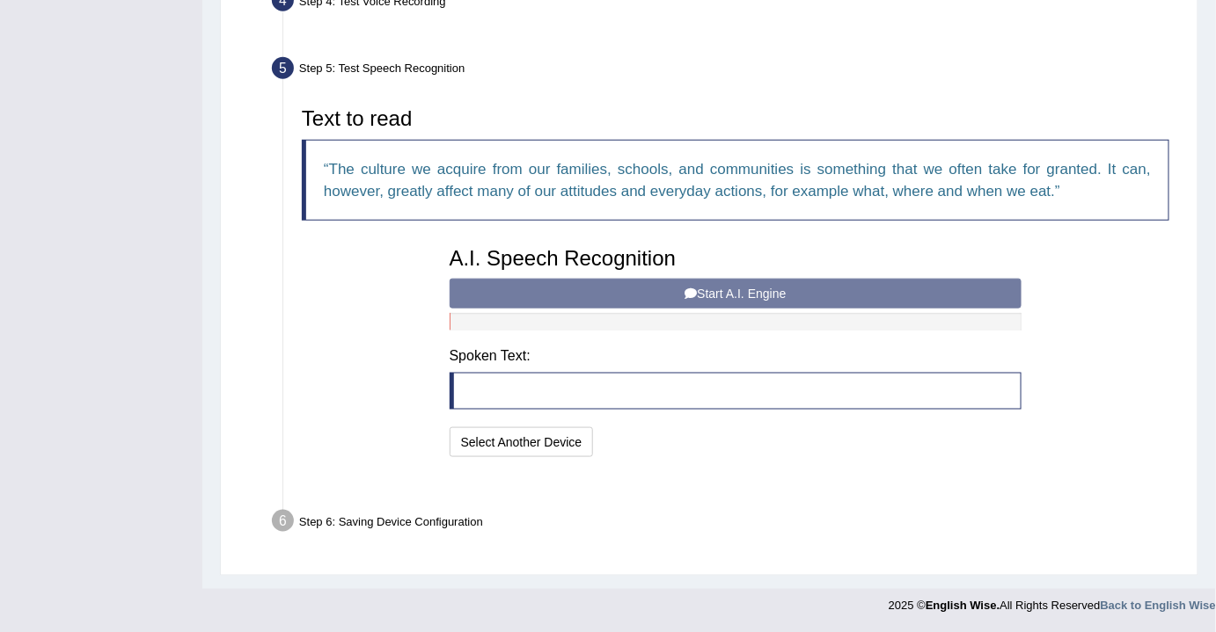
scroll to position [464, 0]
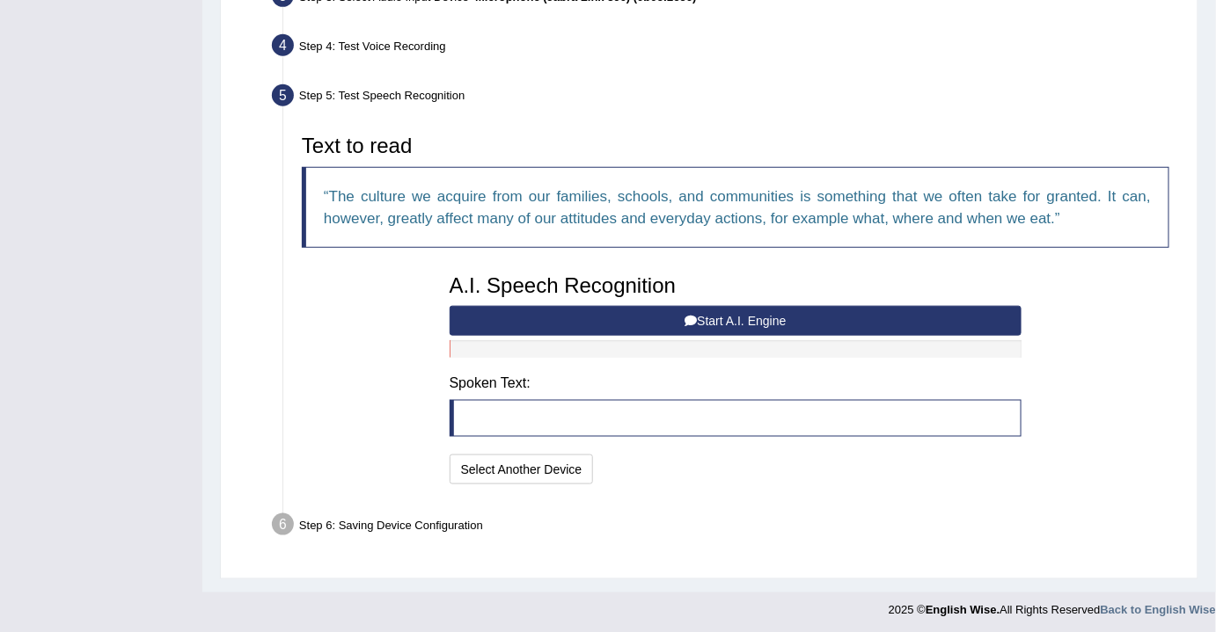
click at [715, 314] on button "Start A.I. Engine" at bounding box center [735, 321] width 573 height 30
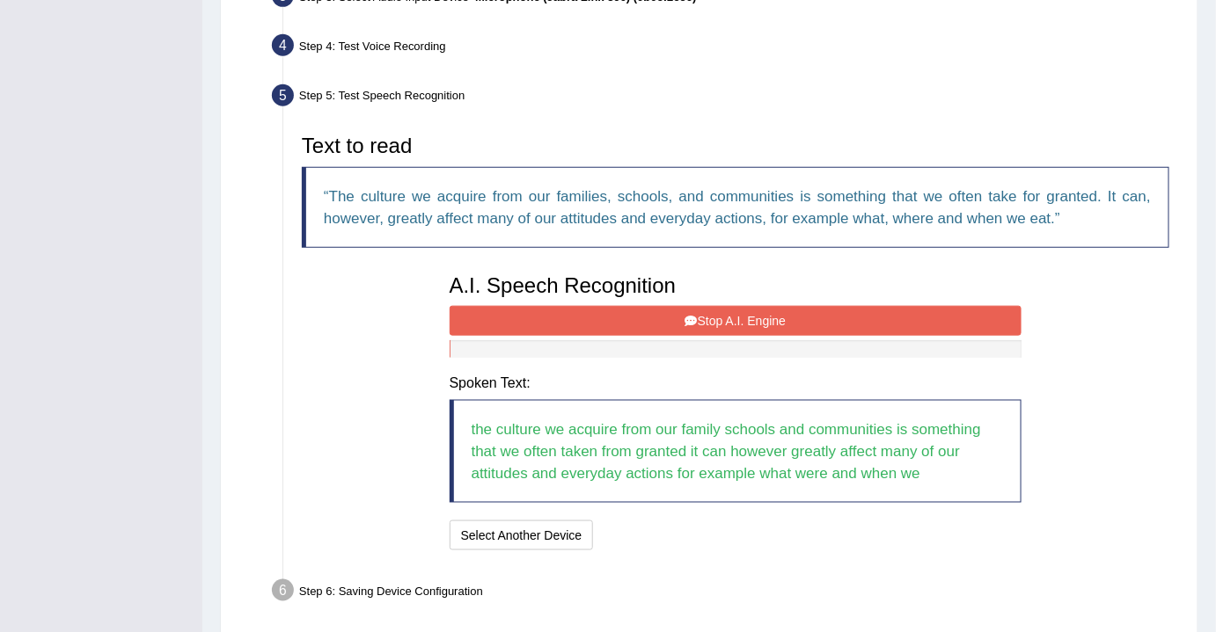
click at [725, 314] on button "Stop A.I. Engine" at bounding box center [735, 321] width 573 height 30
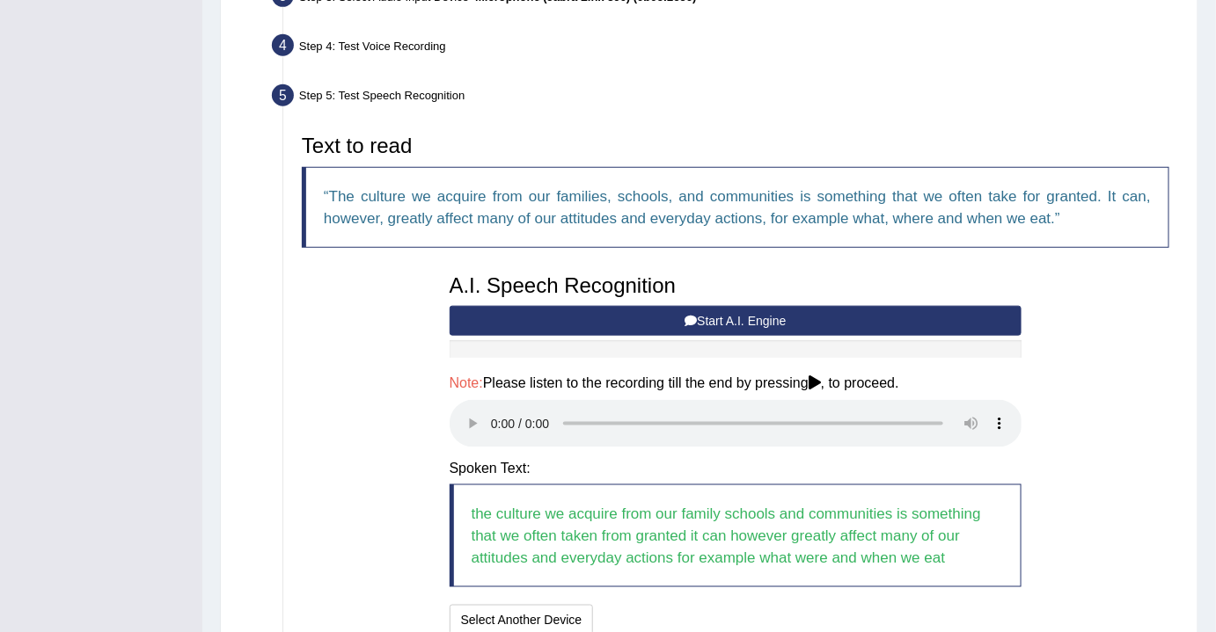
scroll to position [614, 0]
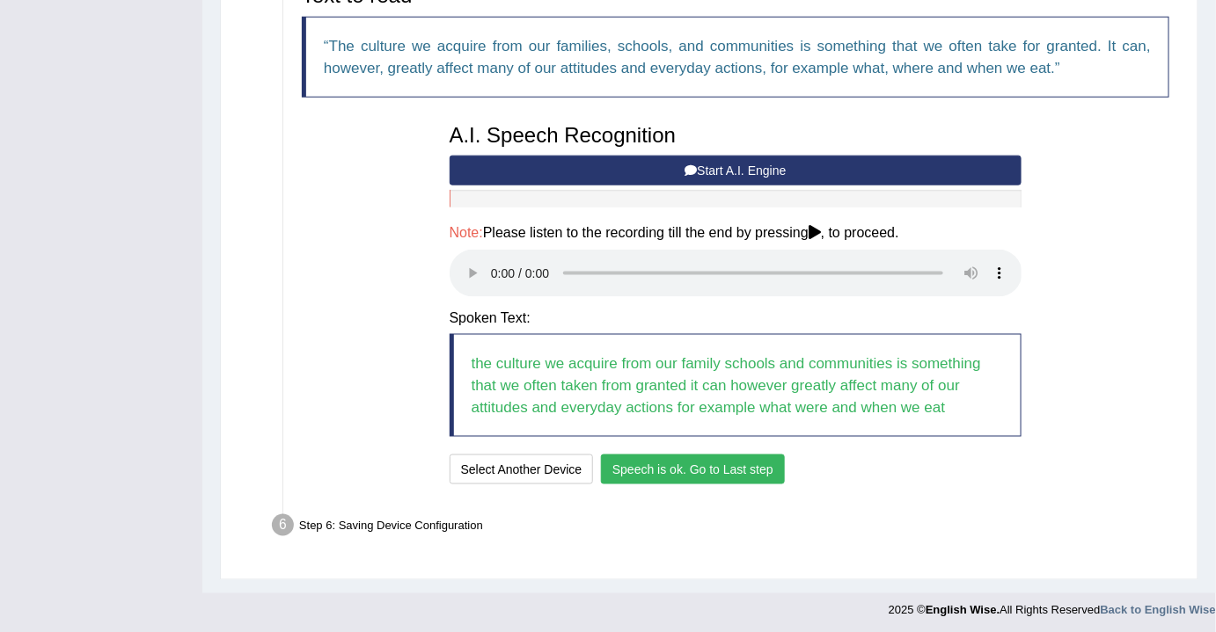
click at [644, 464] on button "Speech is ok. Go to Last step" at bounding box center [693, 470] width 184 height 30
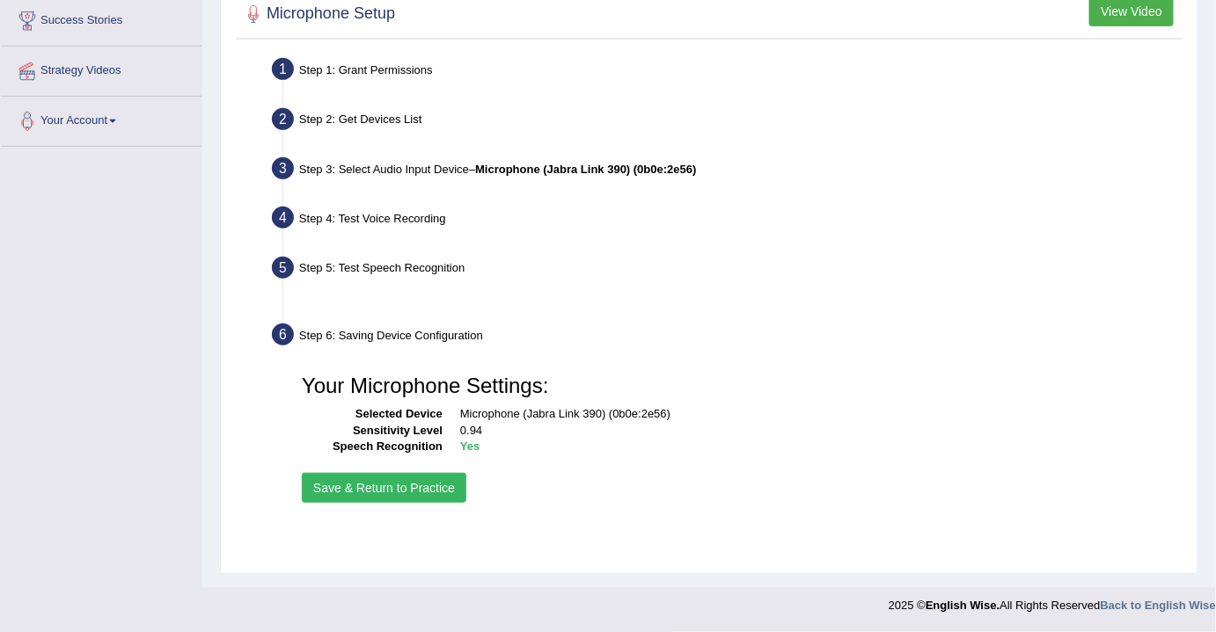
scroll to position [290, 0]
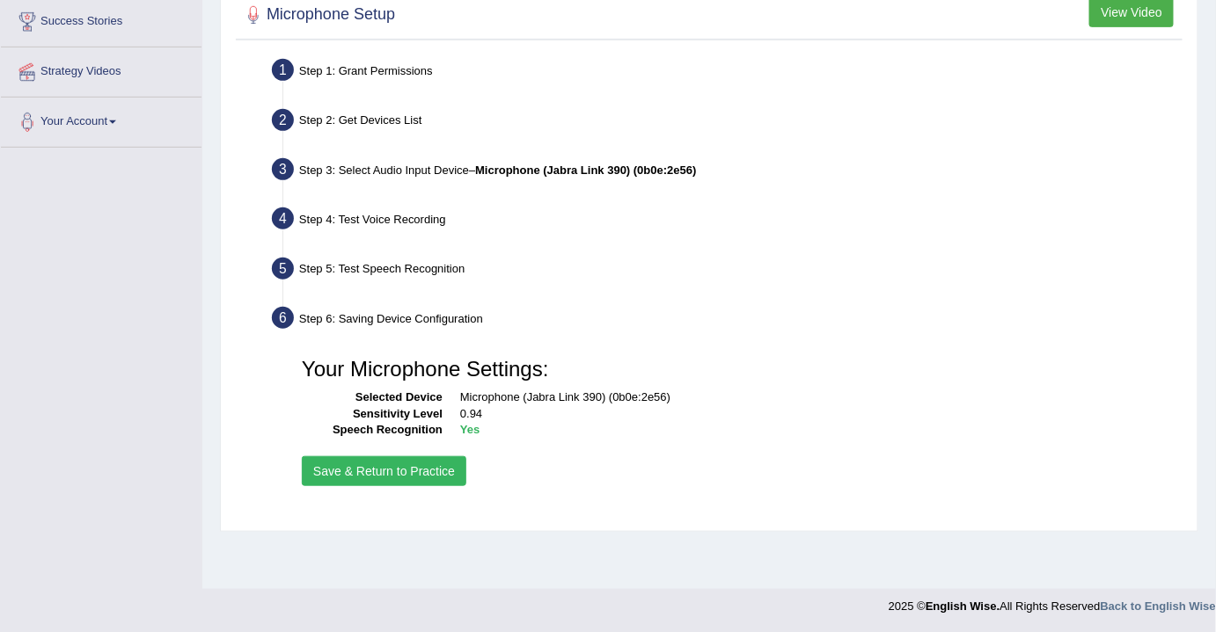
click at [396, 473] on button "Save & Return to Practice" at bounding box center [384, 471] width 164 height 30
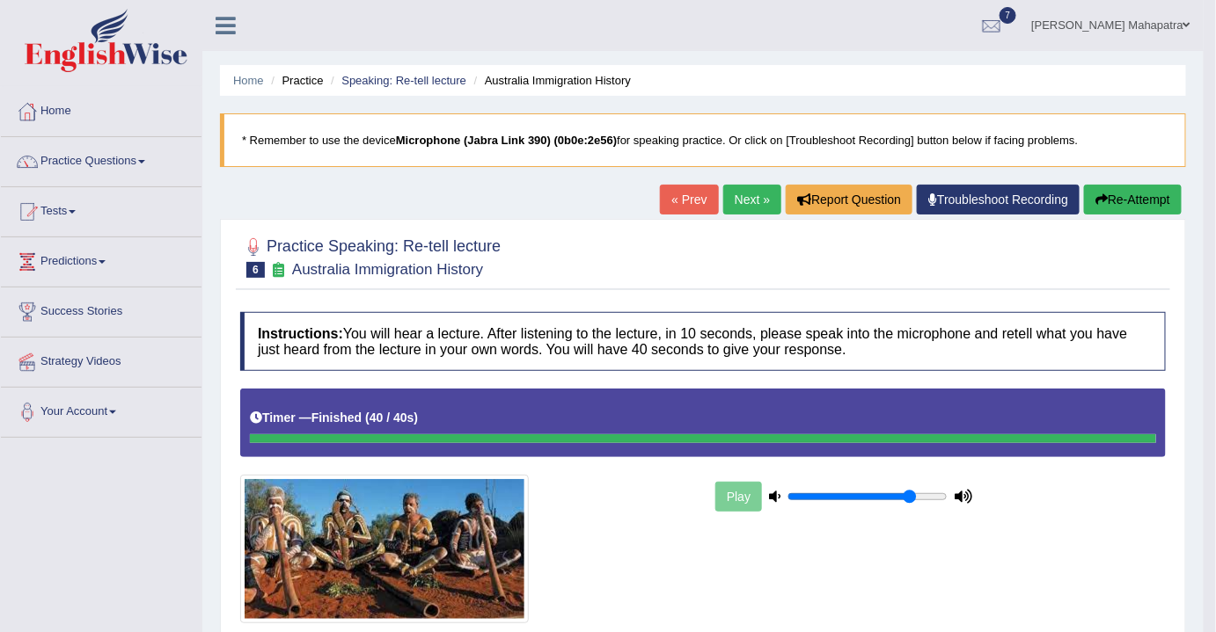
click at [750, 196] on link "Next »" at bounding box center [752, 200] width 58 height 30
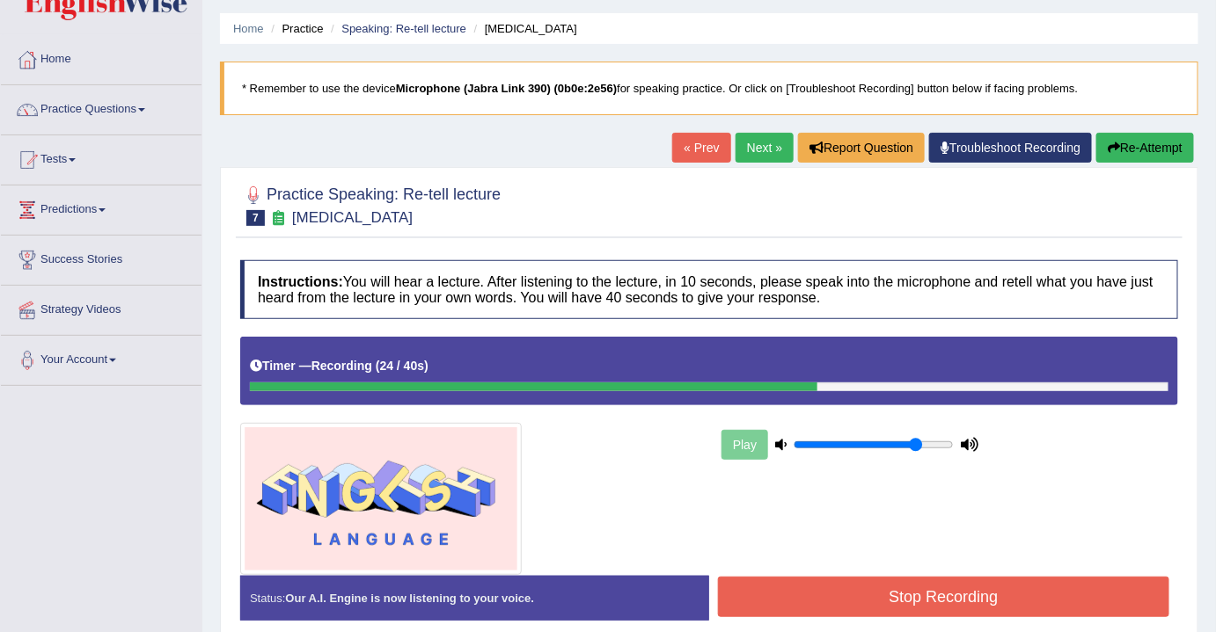
scroll to position [79, 0]
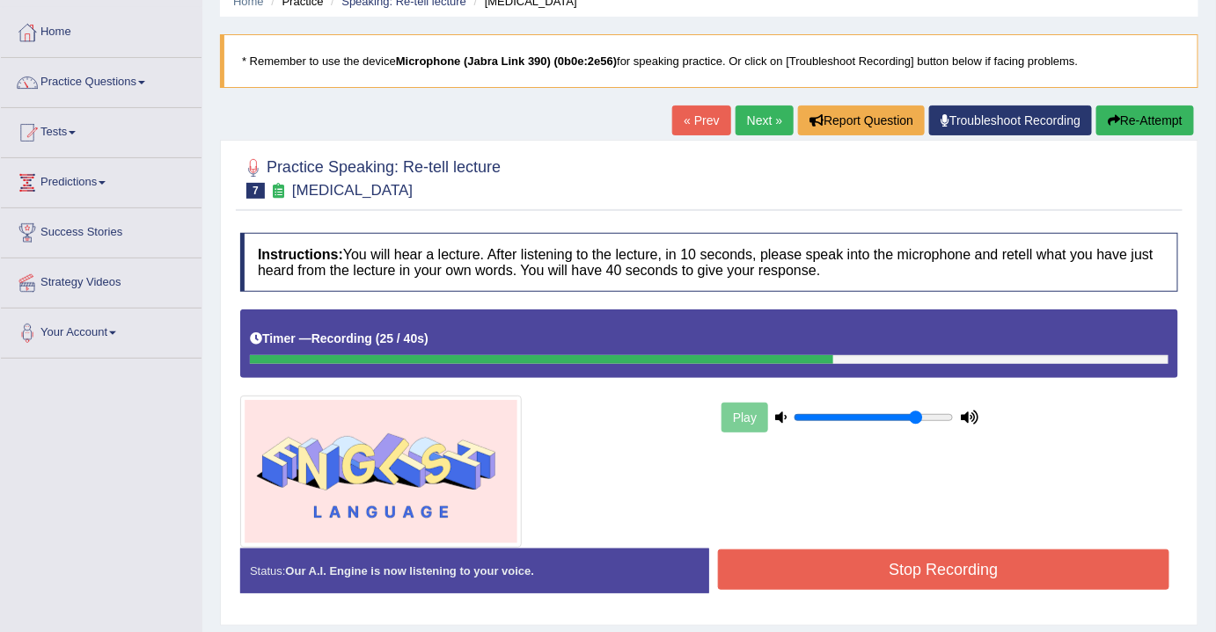
click at [757, 410] on div "Play" at bounding box center [850, 418] width 264 height 44
click at [887, 550] on button "Stop Recording" at bounding box center [943, 570] width 451 height 40
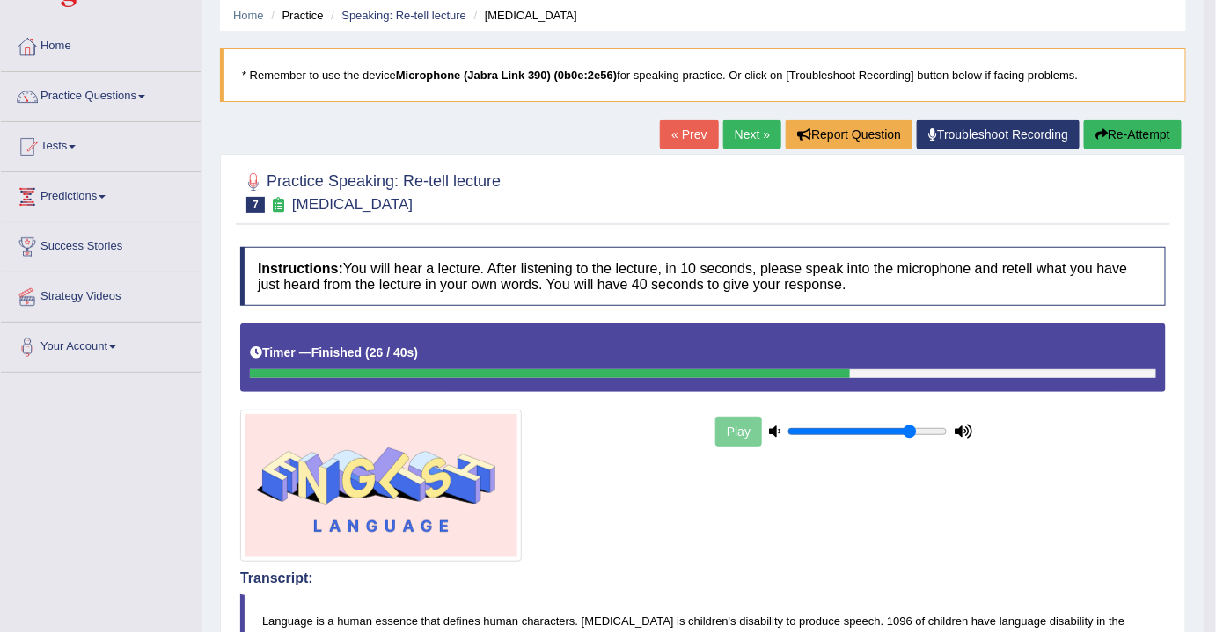
scroll to position [0, 0]
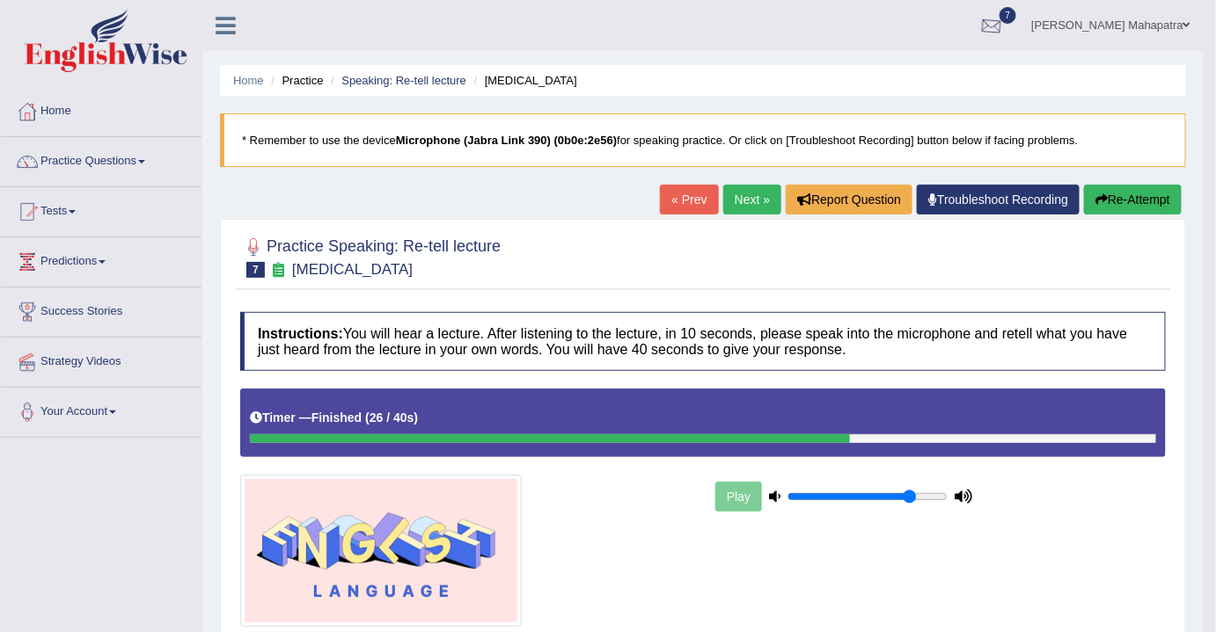
click at [1004, 13] on div at bounding box center [991, 26] width 26 height 26
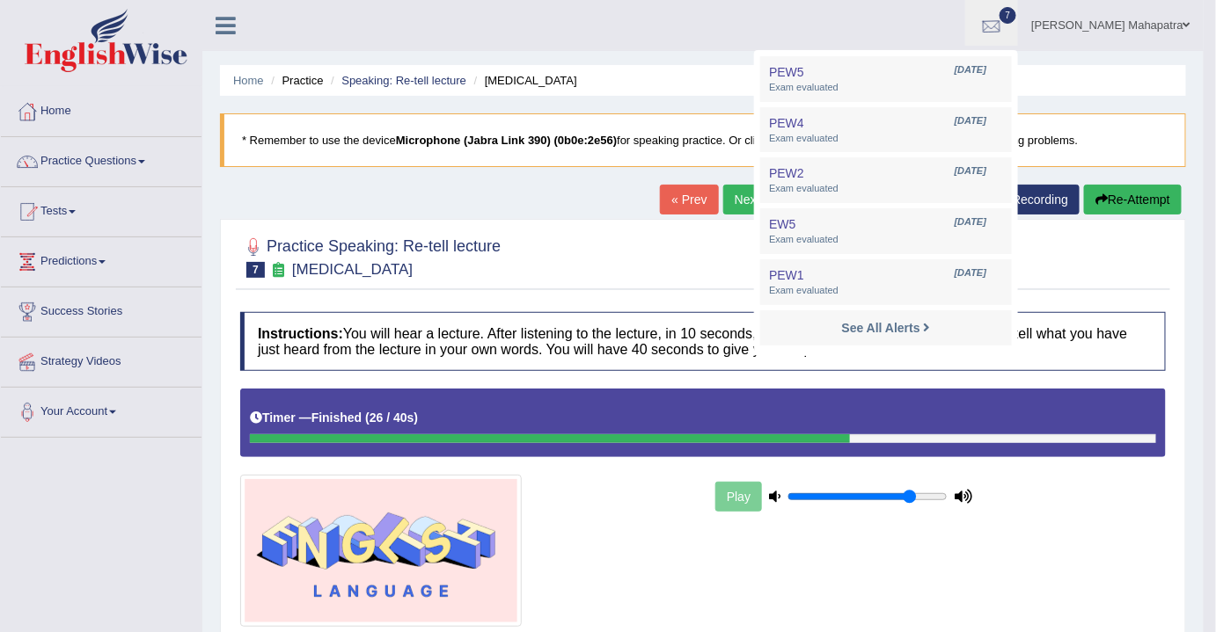
click at [1004, 22] on div at bounding box center [991, 26] width 26 height 26
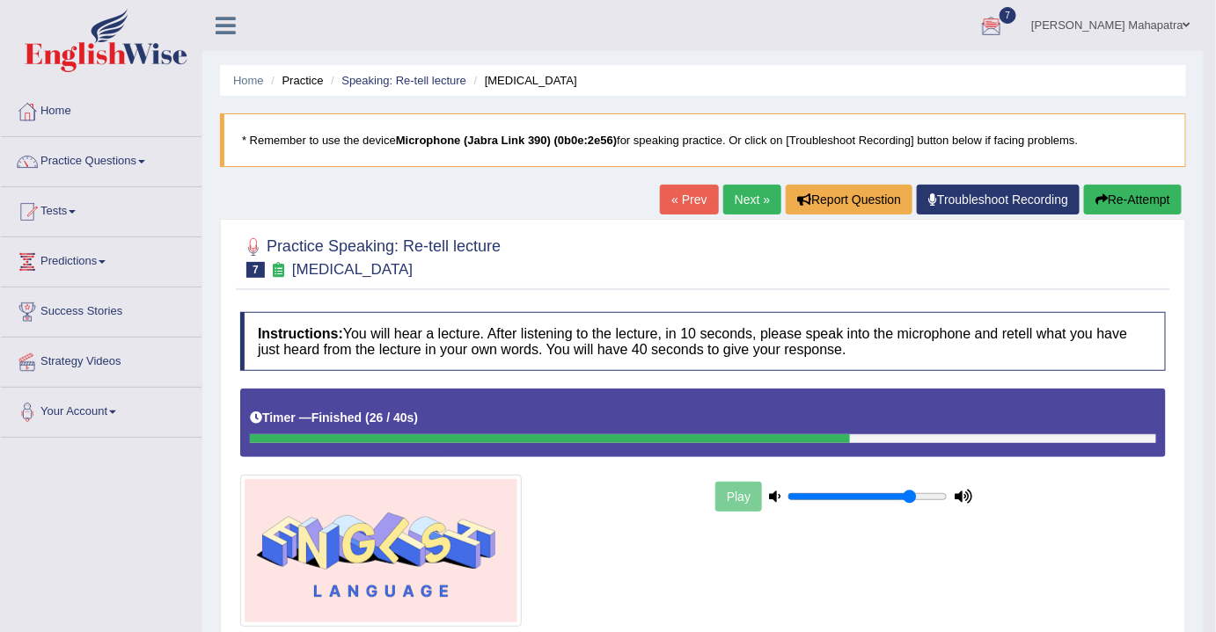
click at [743, 22] on ul "[PERSON_NAME] Mahapatra Toggle navigation Username: souvikdasmahapatra Access T…" at bounding box center [852, 25] width 701 height 50
click at [135, 162] on link "Practice Questions" at bounding box center [101, 159] width 201 height 44
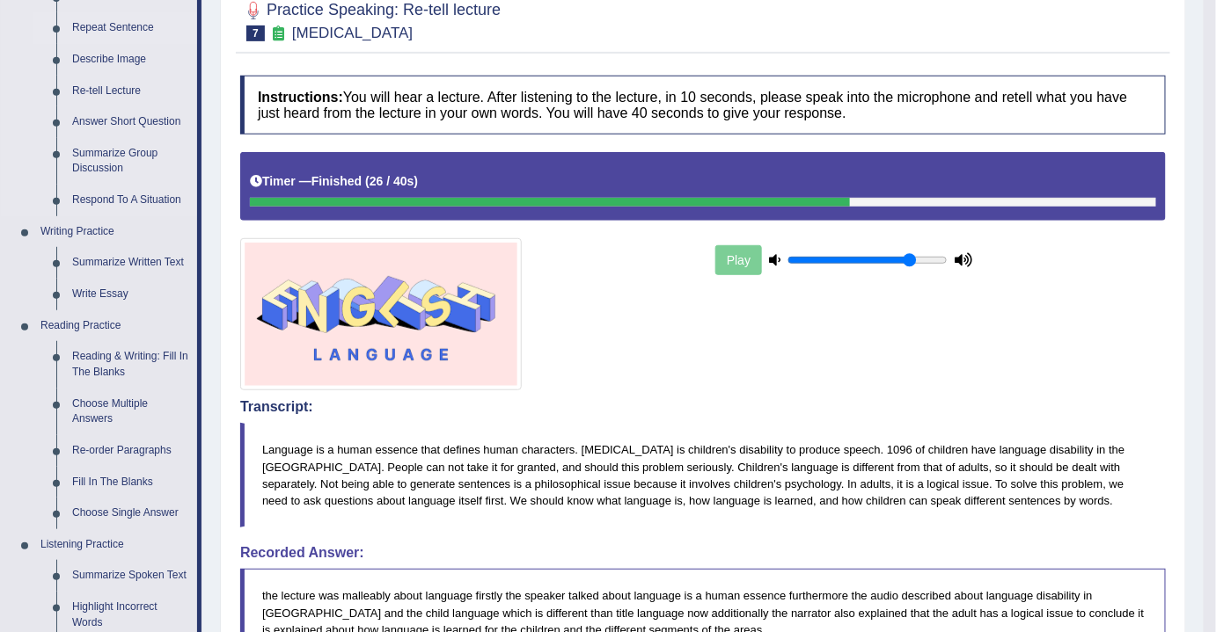
scroll to position [239, 0]
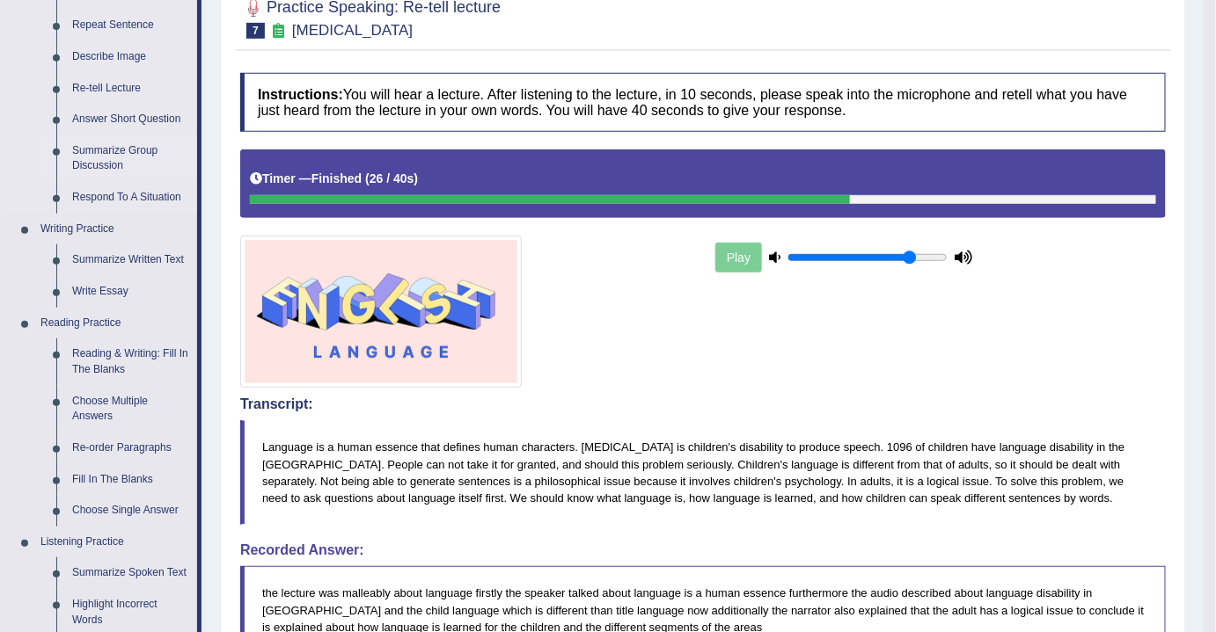
click at [117, 149] on link "Summarize Group Discussion" at bounding box center [130, 158] width 133 height 47
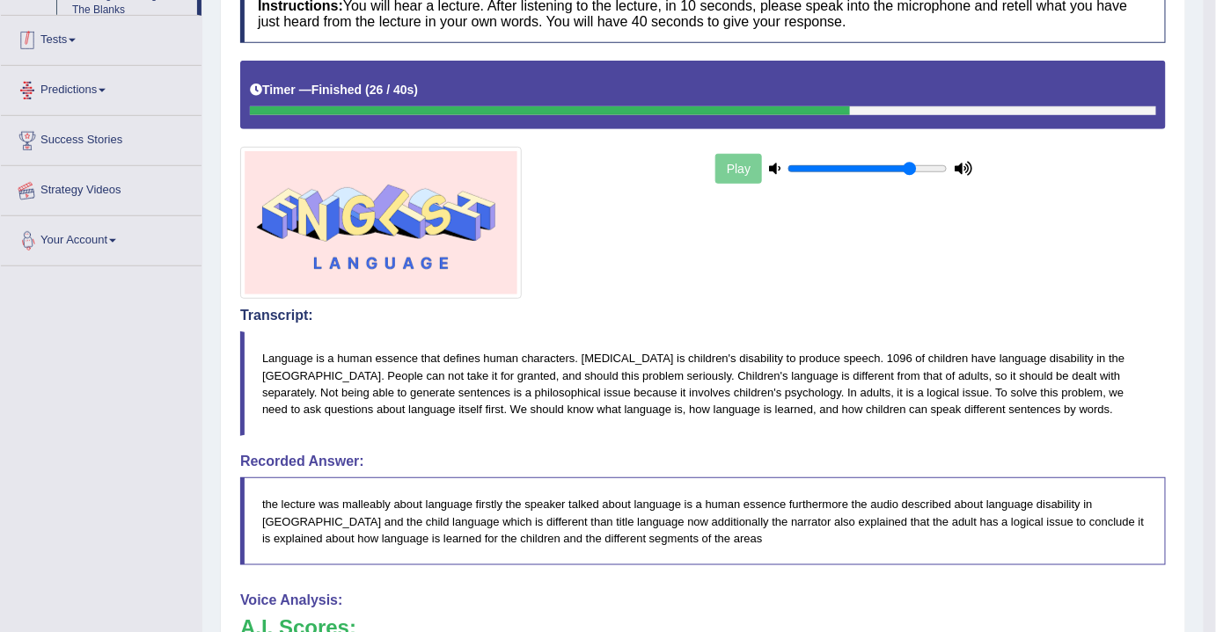
scroll to position [584, 0]
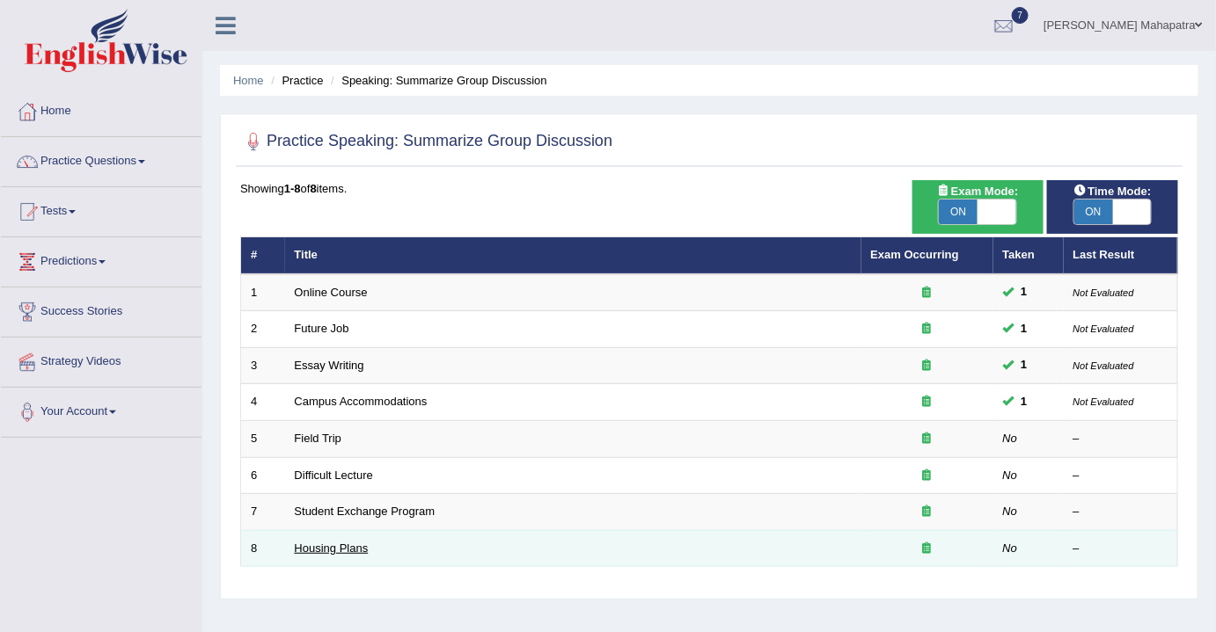
click at [337, 547] on link "Housing Plans" at bounding box center [332, 548] width 74 height 13
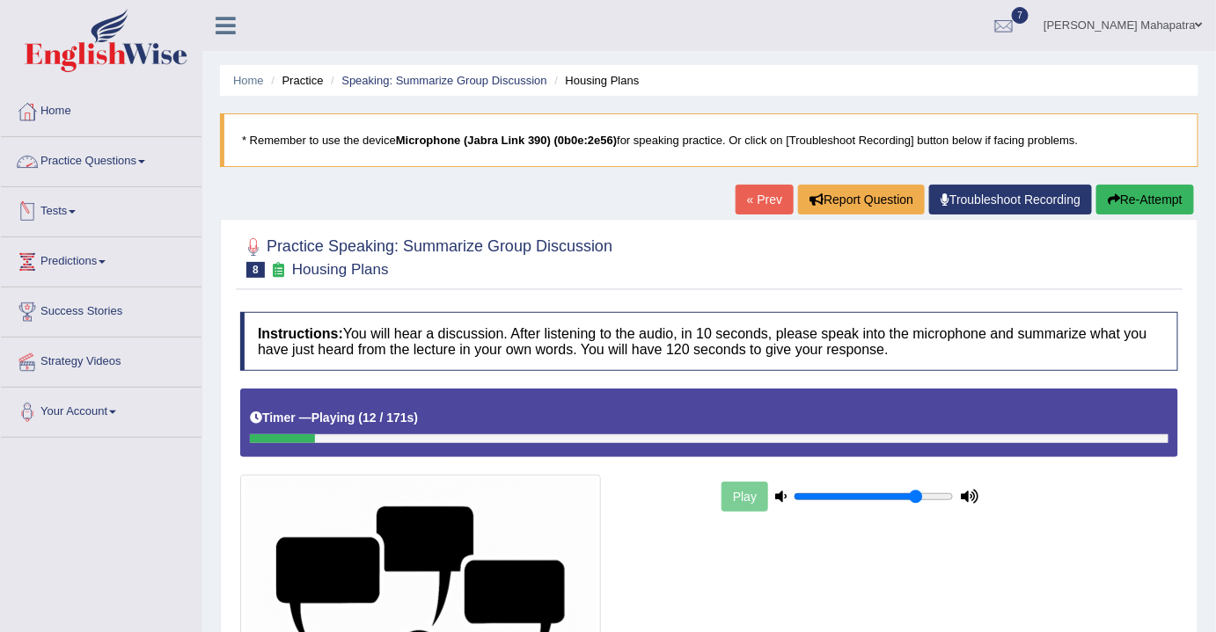
click at [123, 151] on link "Practice Questions" at bounding box center [101, 159] width 201 height 44
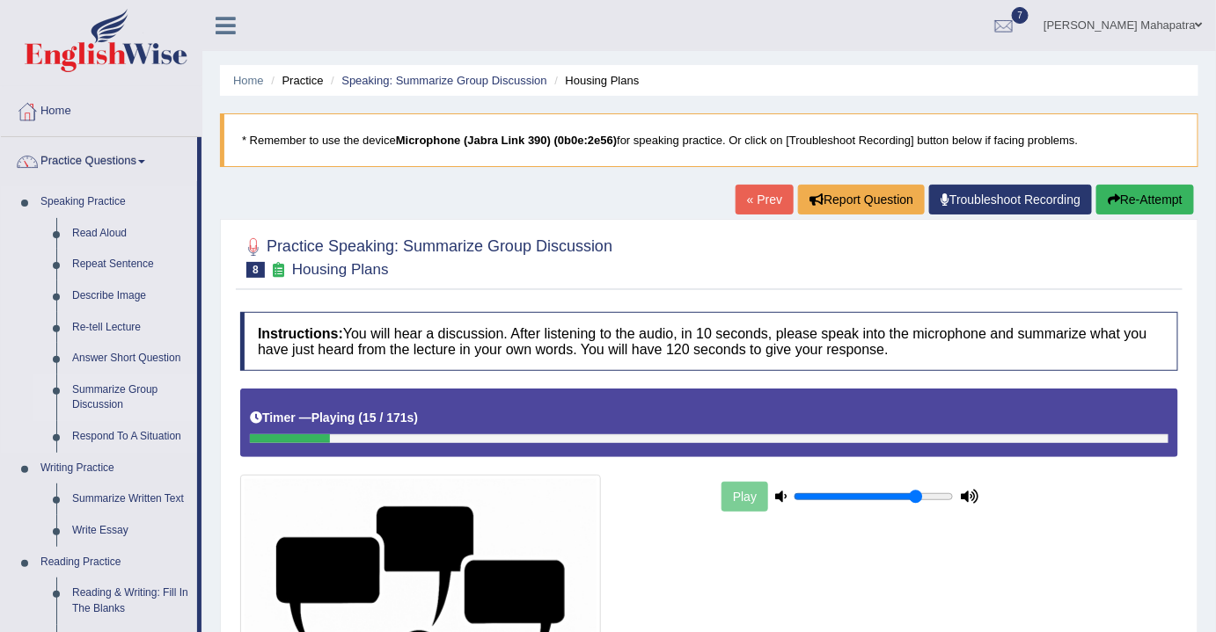
click at [107, 386] on link "Summarize Group Discussion" at bounding box center [130, 398] width 133 height 47
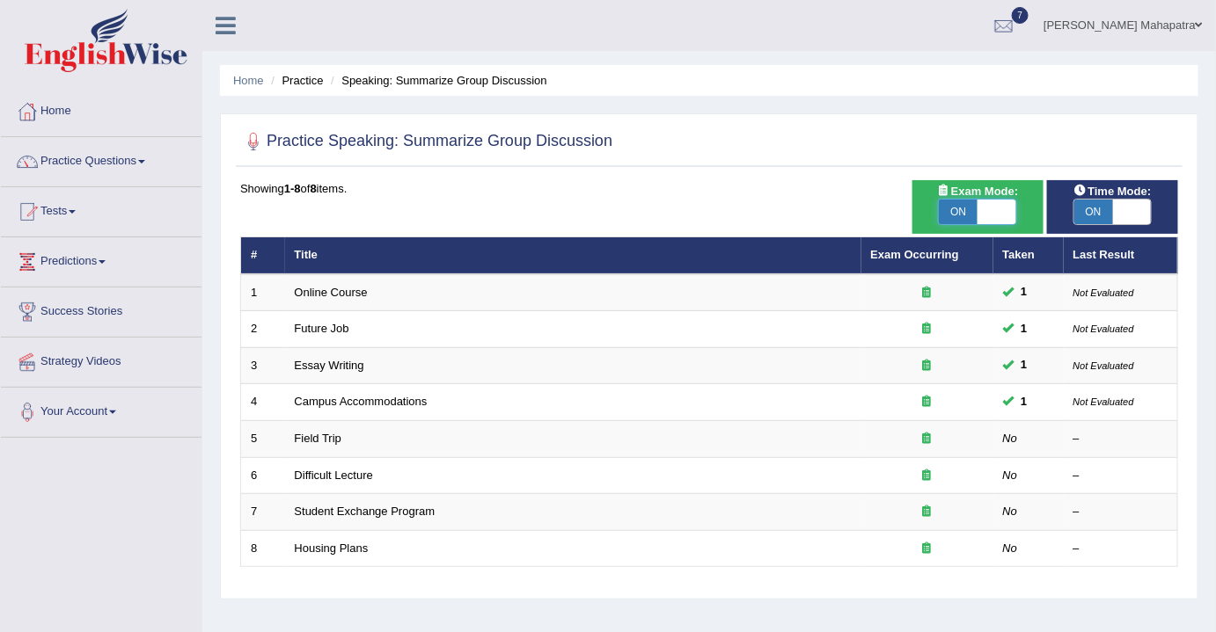
click at [993, 215] on span at bounding box center [996, 212] width 39 height 25
checkbox input "false"
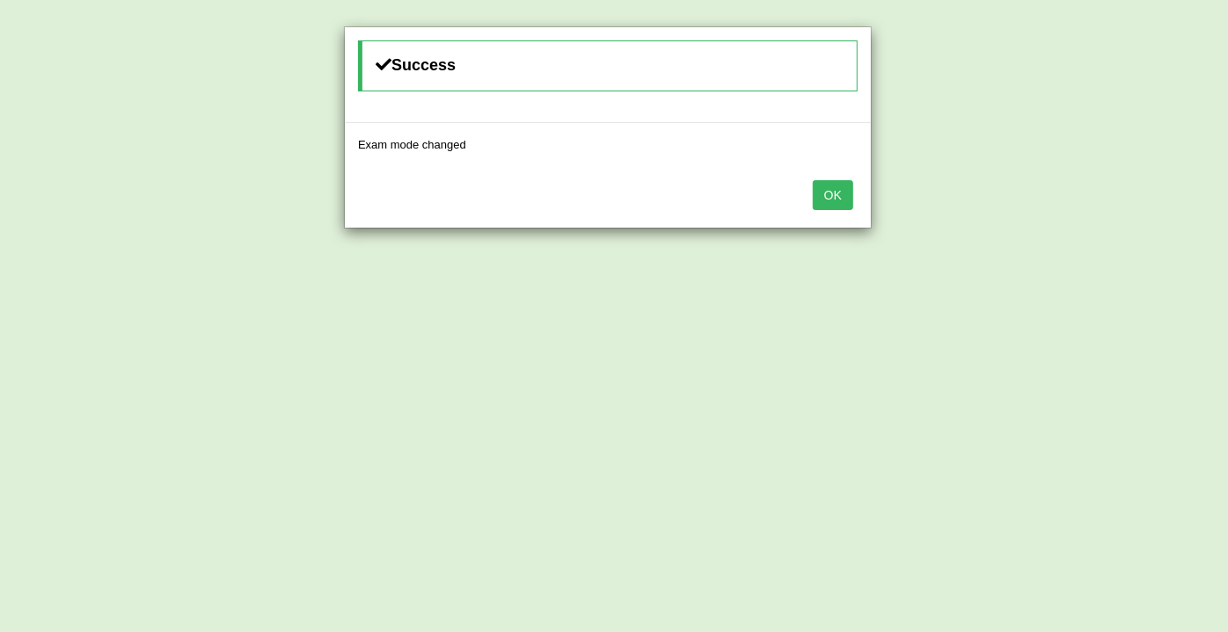
click at [858, 209] on div "OK" at bounding box center [608, 197] width 526 height 62
click at [825, 200] on button "OK" at bounding box center [833, 195] width 40 height 30
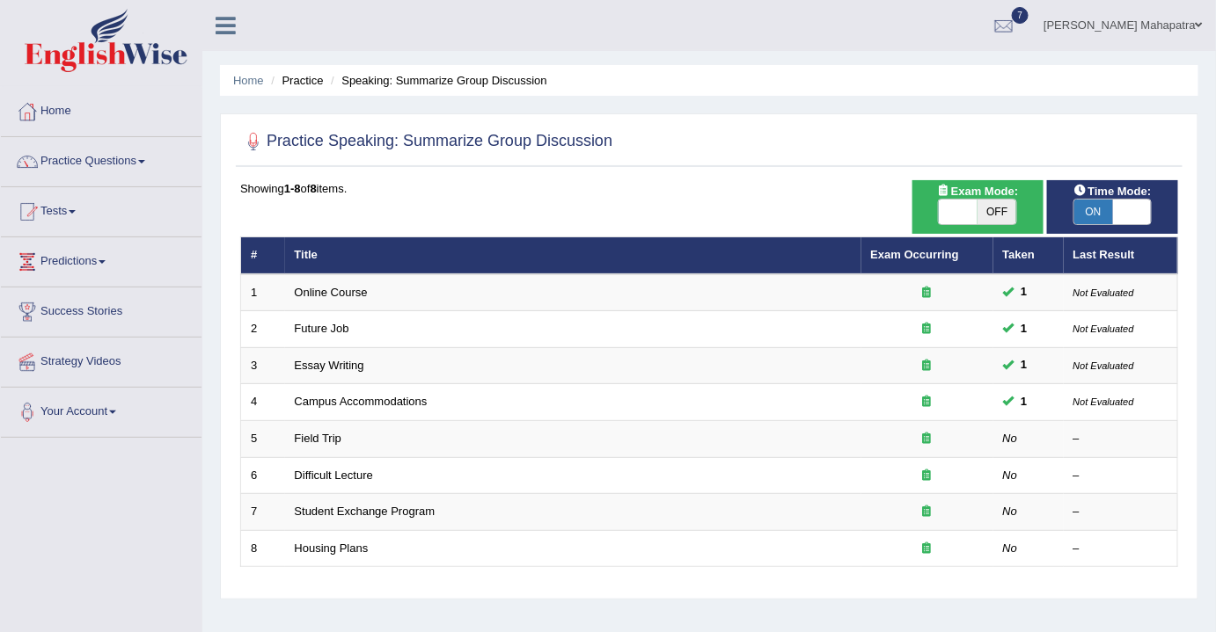
scroll to position [43, 0]
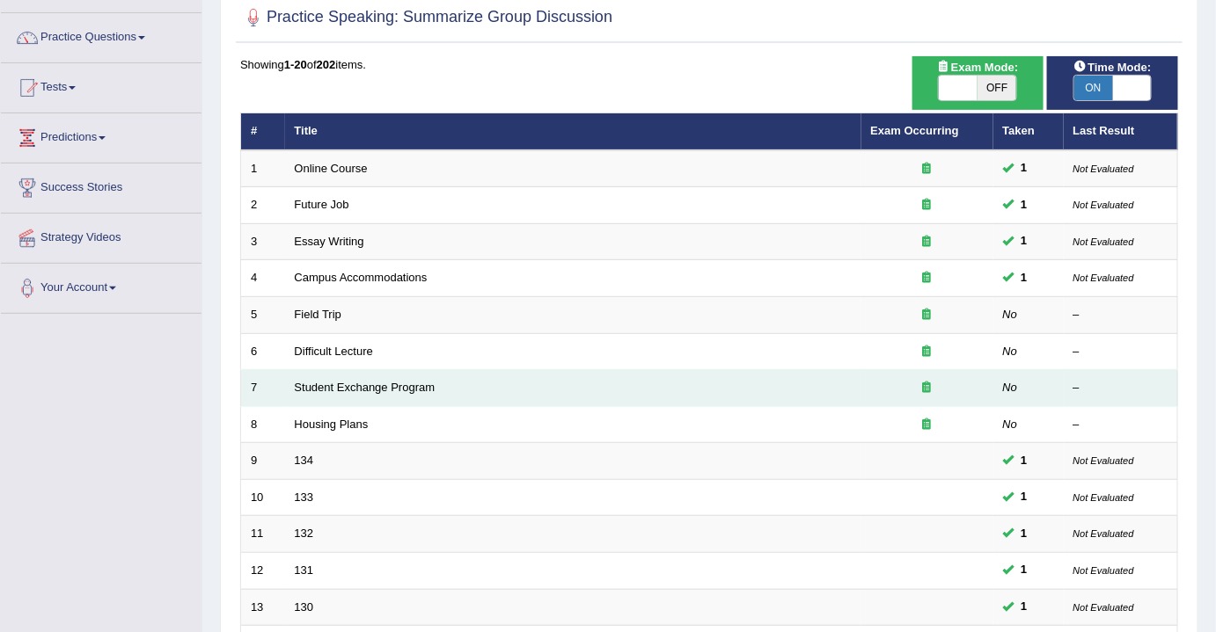
scroll to position [524, 0]
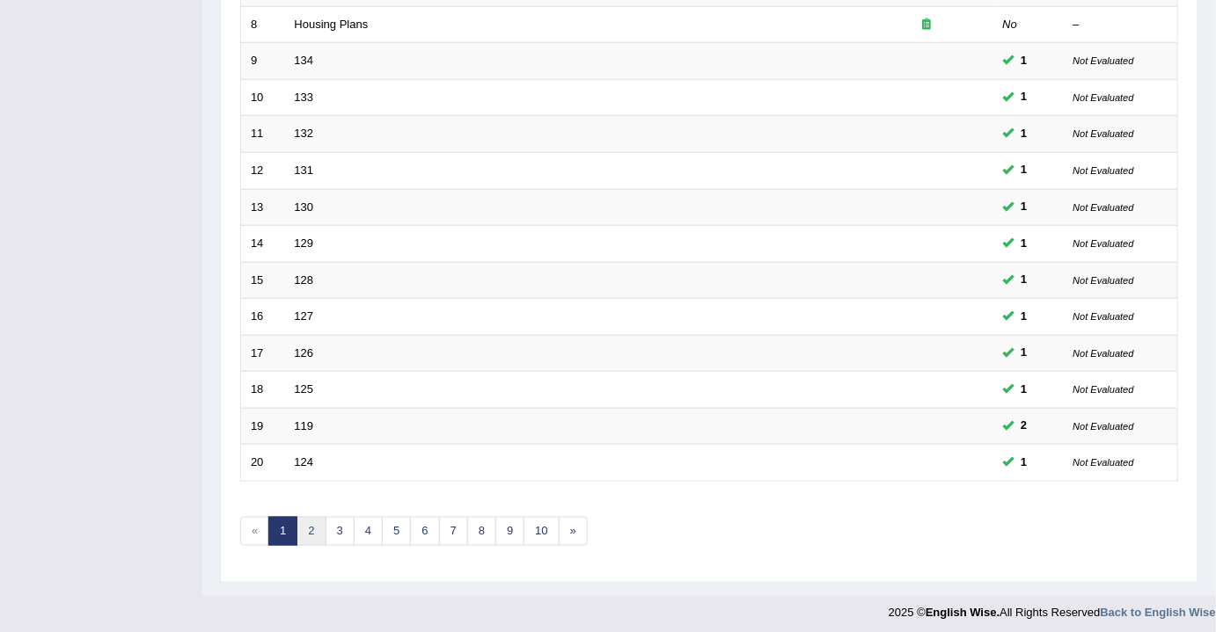
click at [311, 529] on link "2" at bounding box center [310, 531] width 29 height 29
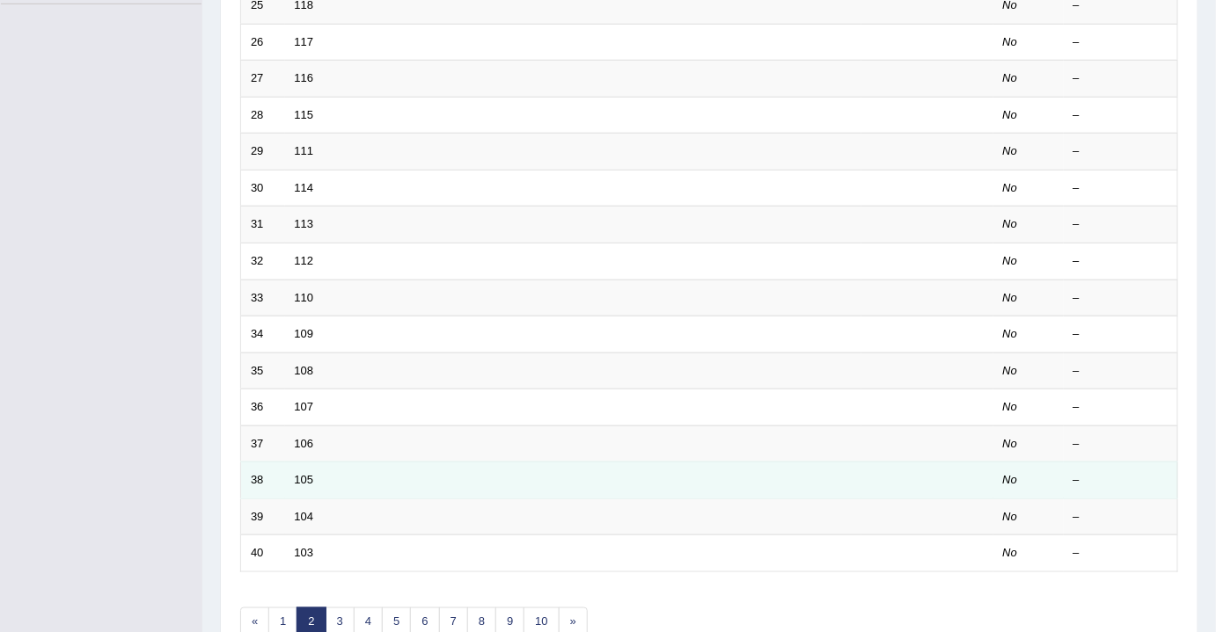
scroll to position [524, 0]
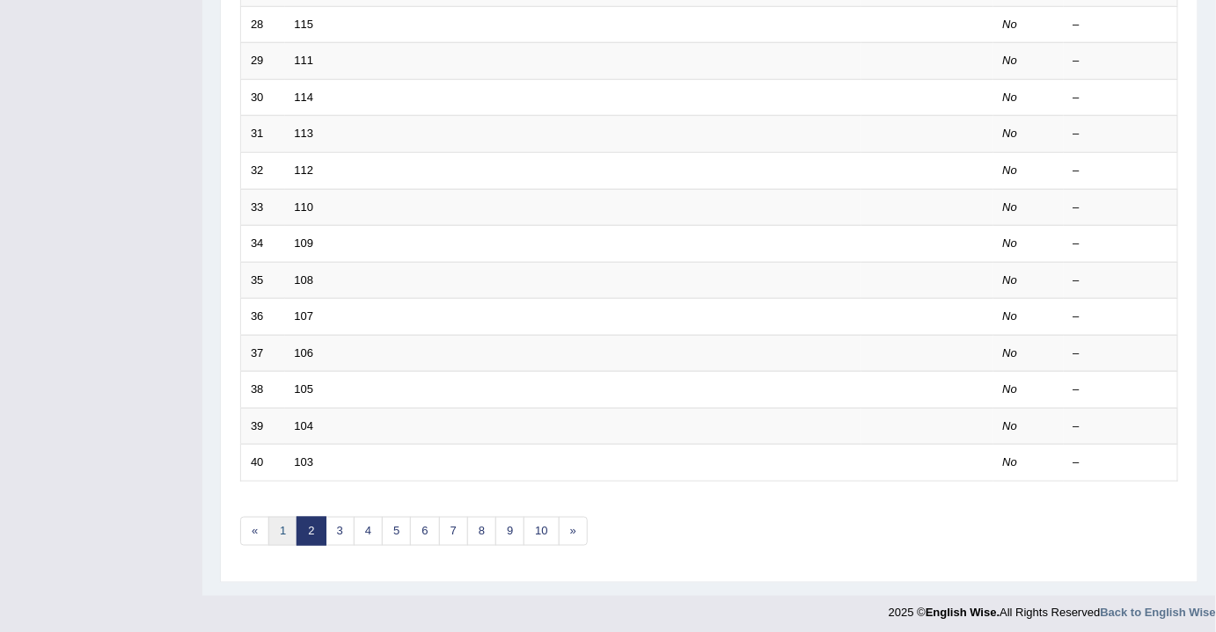
click at [286, 533] on link "1" at bounding box center [282, 531] width 29 height 29
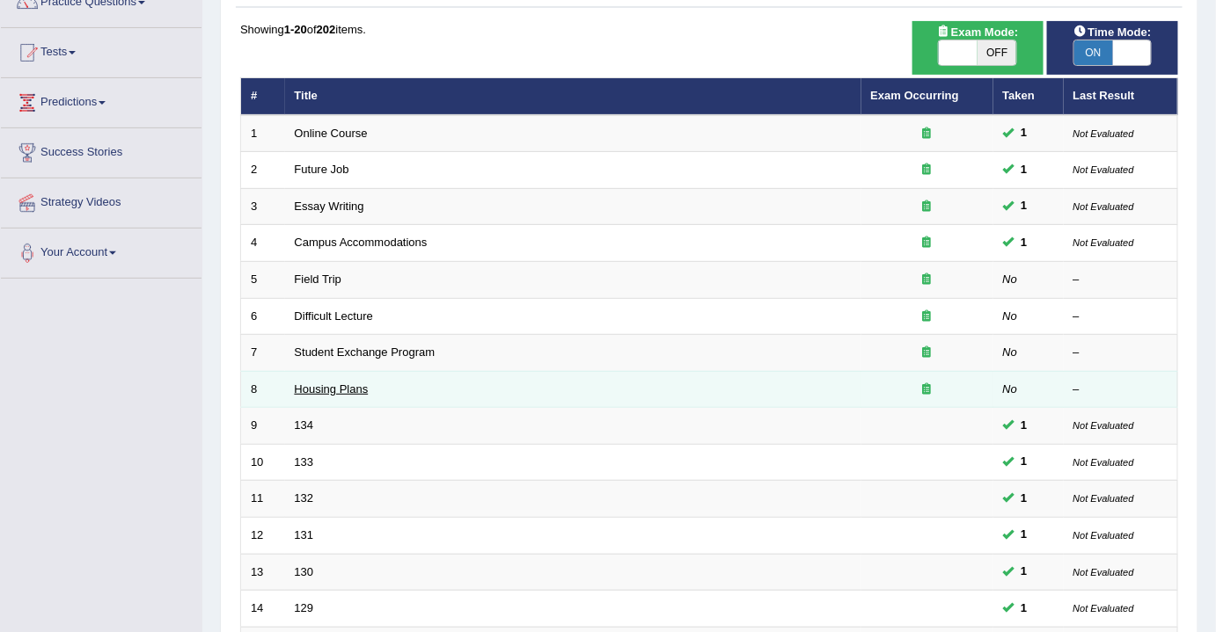
click at [353, 383] on link "Housing Plans" at bounding box center [332, 389] width 74 height 13
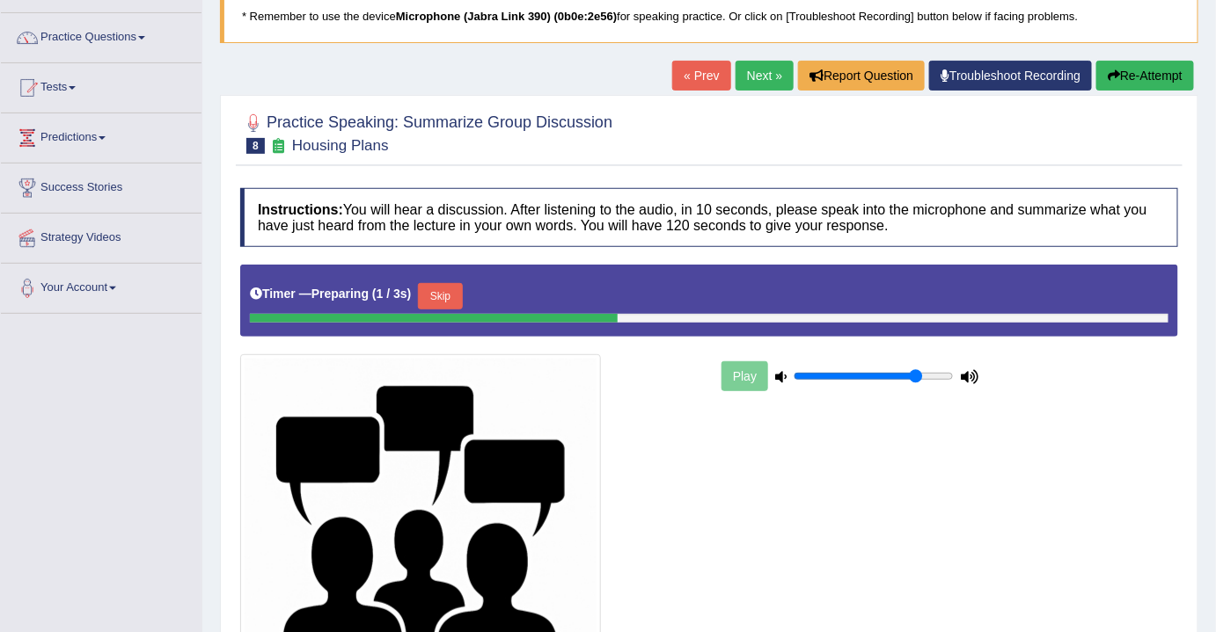
scroll to position [159, 0]
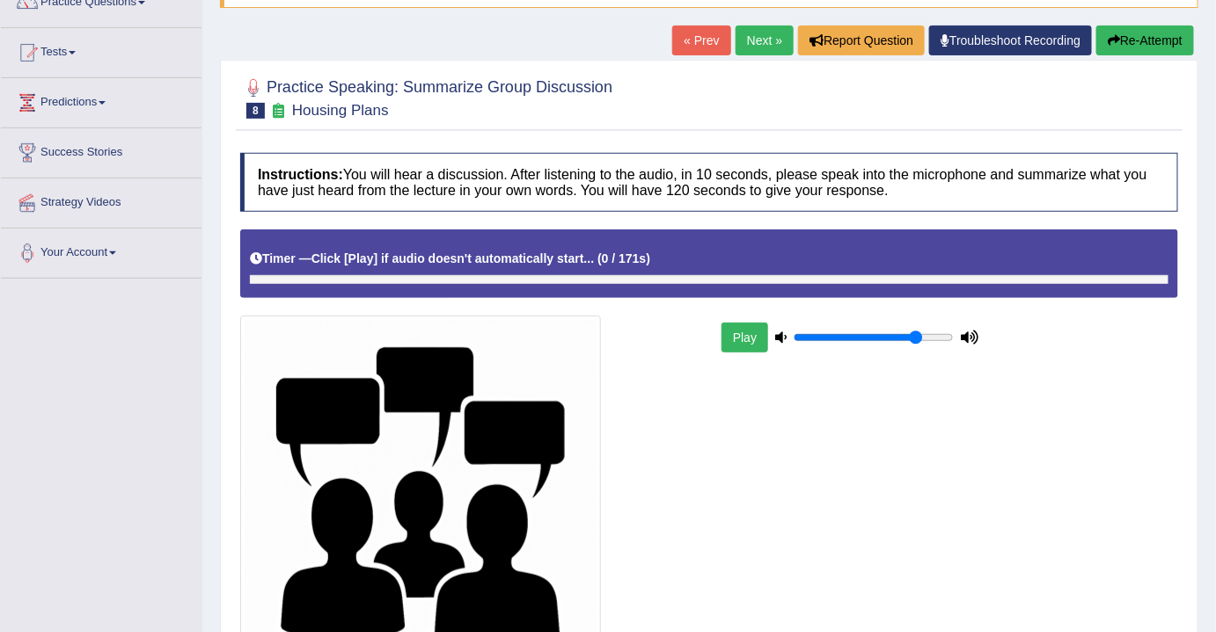
click at [469, 255] on div "Timer — Click [Play] if audio doesn't automatically start... ( 0 / 171s ) Skip" at bounding box center [709, 259] width 918 height 31
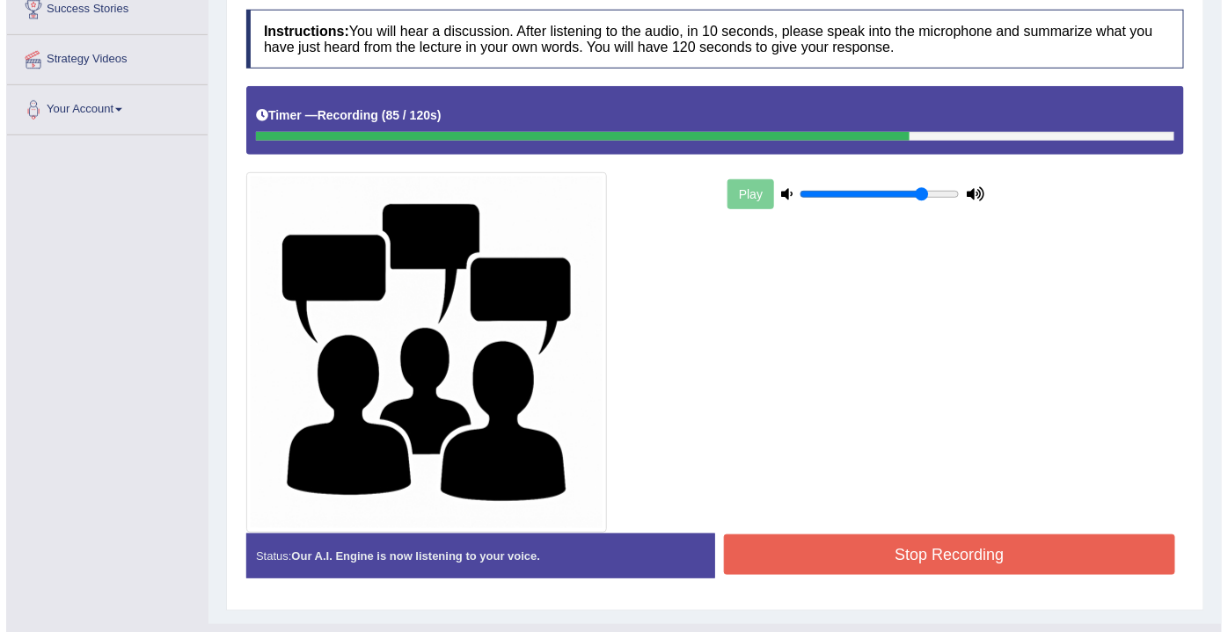
scroll to position [335, 0]
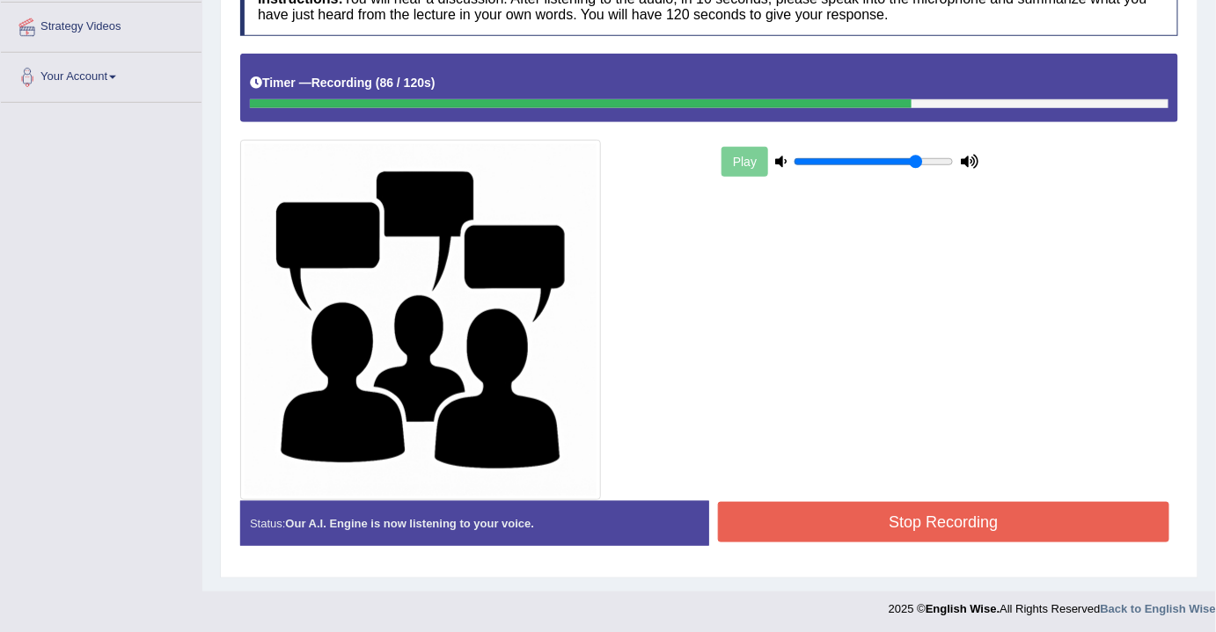
click at [915, 515] on button "Stop Recording" at bounding box center [943, 522] width 451 height 40
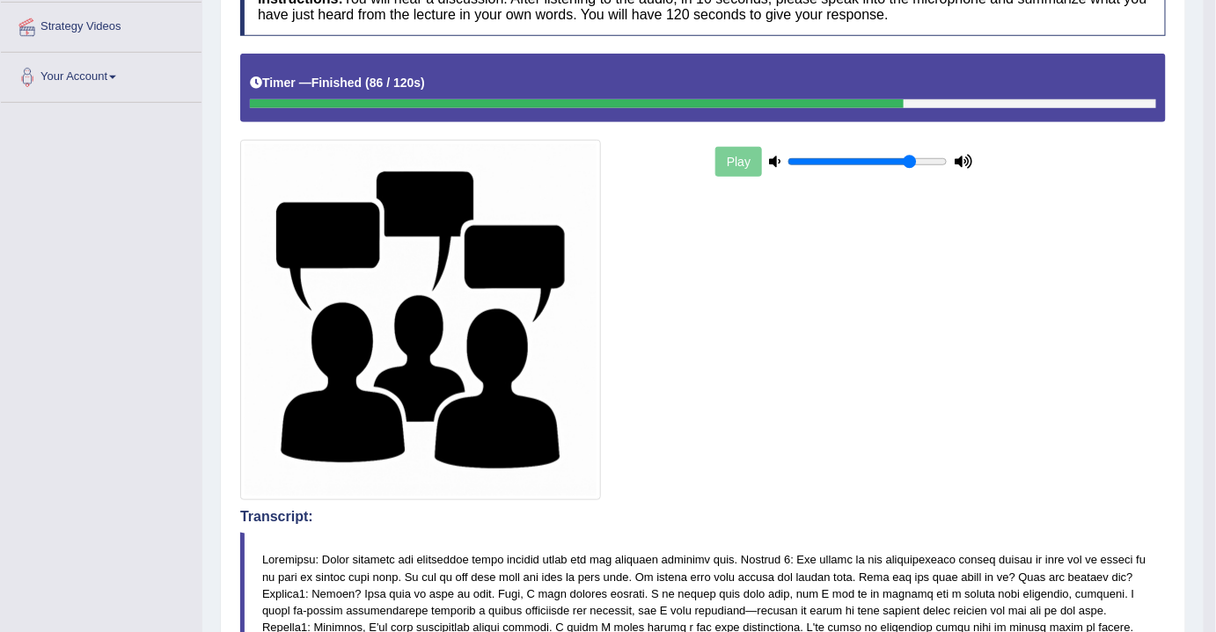
click at [727, 433] on div "Play" at bounding box center [702, 277] width 943 height 446
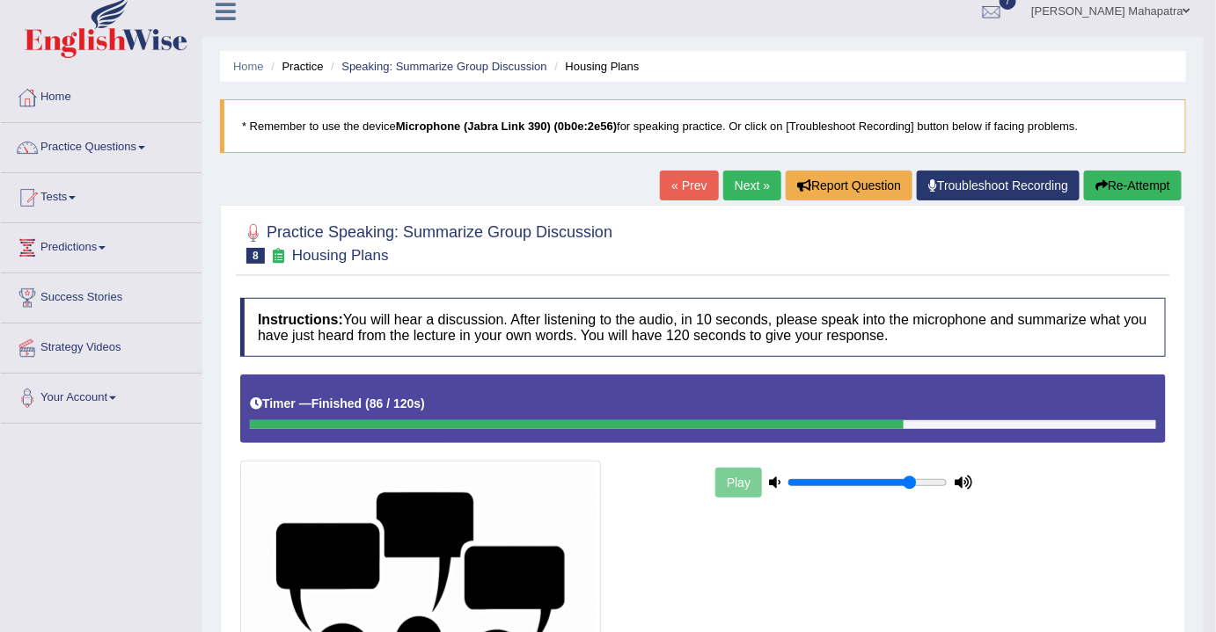
scroll to position [0, 0]
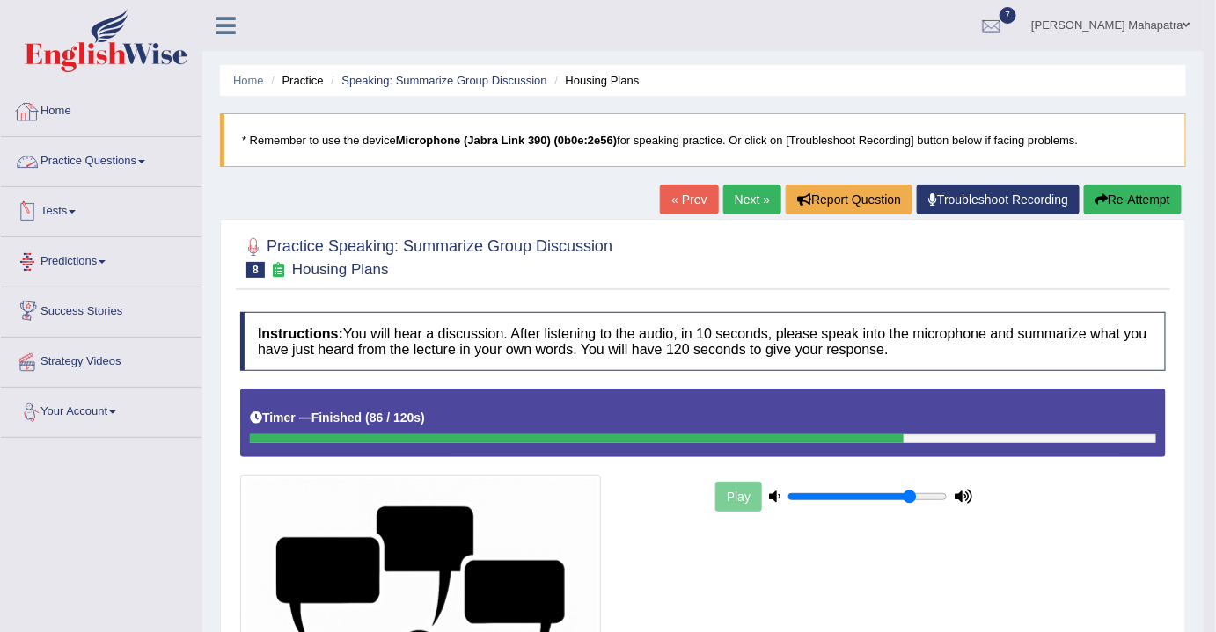
click at [120, 168] on link "Practice Questions" at bounding box center [101, 159] width 201 height 44
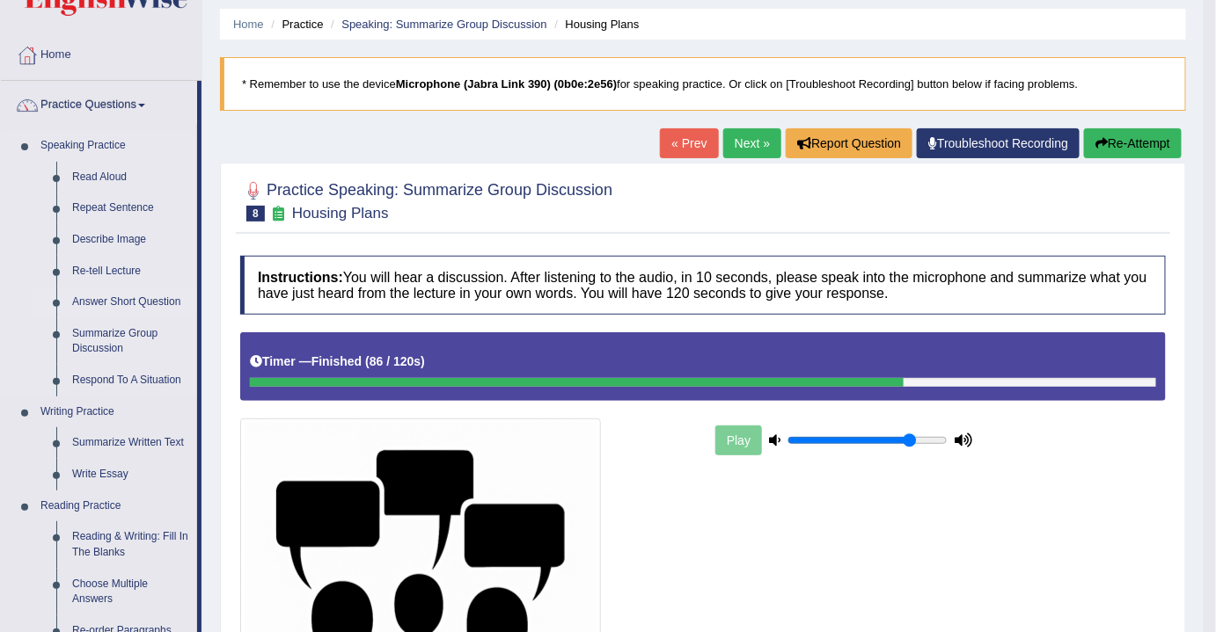
scroll to position [159, 0]
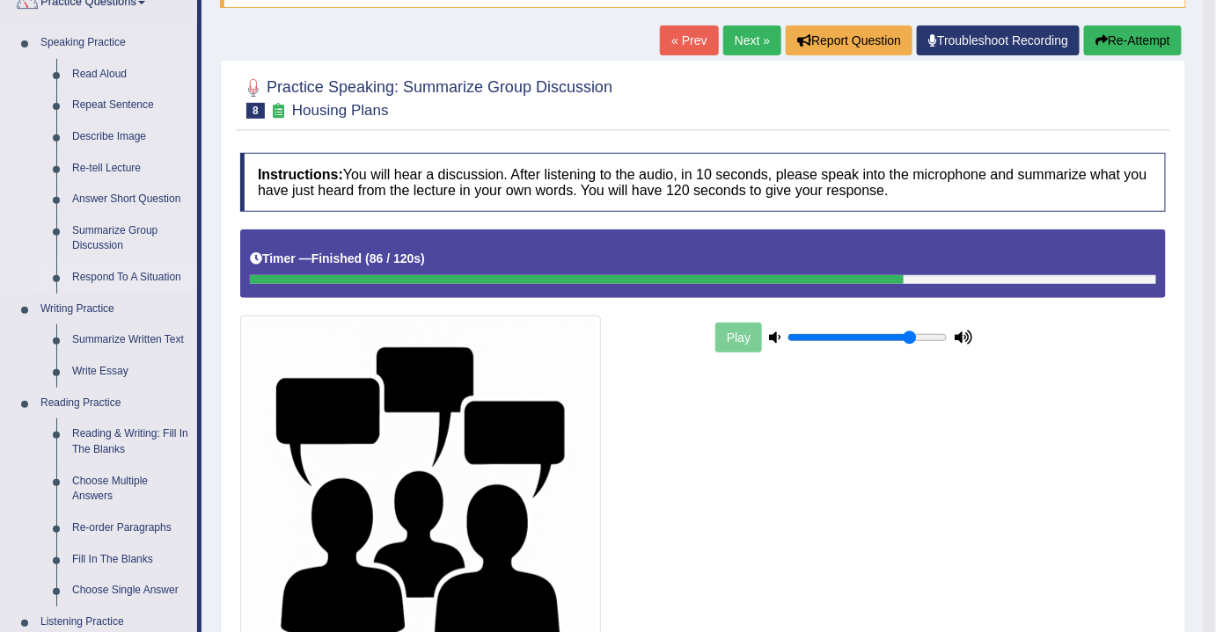
click at [93, 281] on link "Respond To A Situation" at bounding box center [130, 278] width 133 height 32
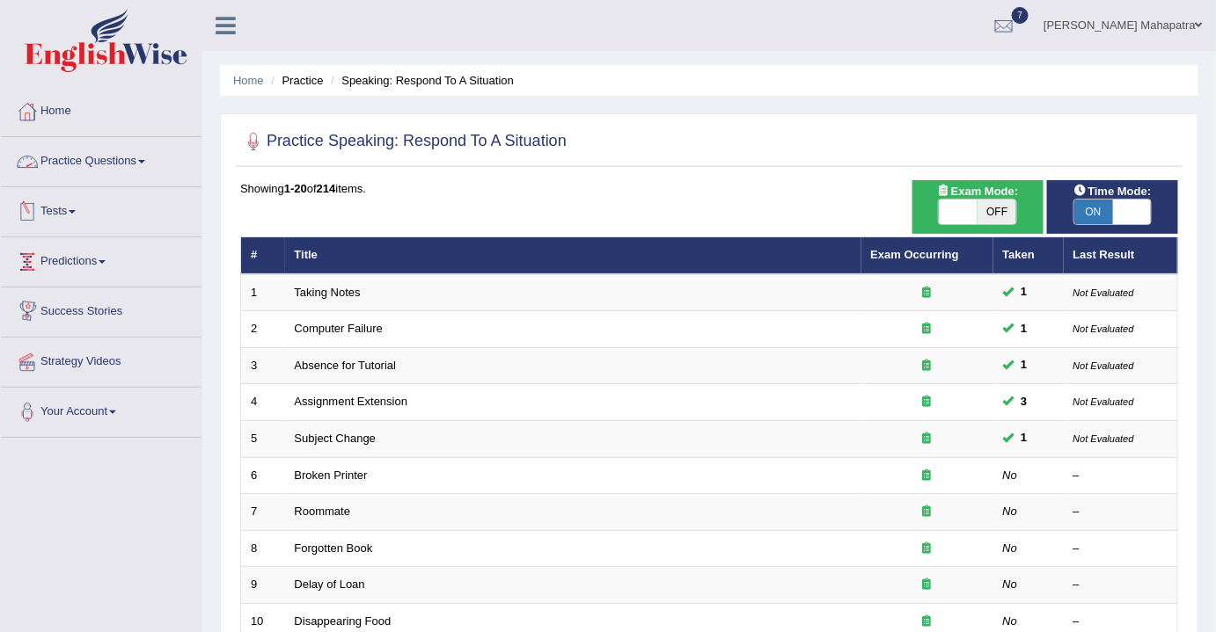
click at [947, 206] on span at bounding box center [957, 212] width 39 height 25
click at [979, 215] on span "OFF" at bounding box center [996, 212] width 39 height 25
checkbox input "true"
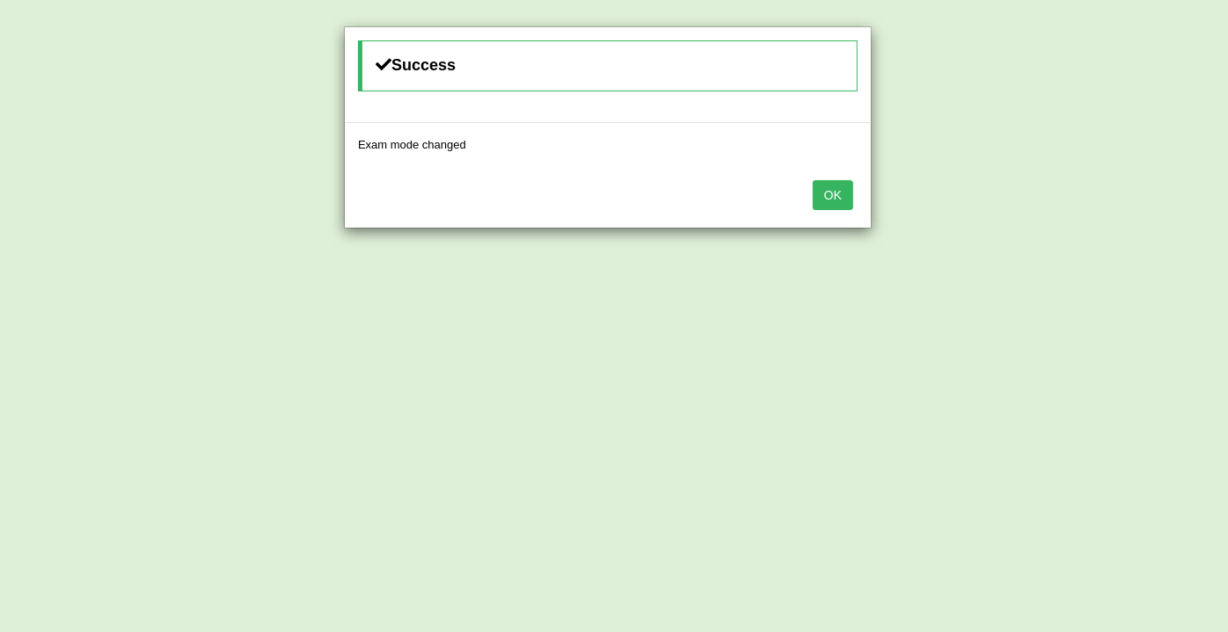
click at [816, 205] on button "OK" at bounding box center [833, 195] width 40 height 30
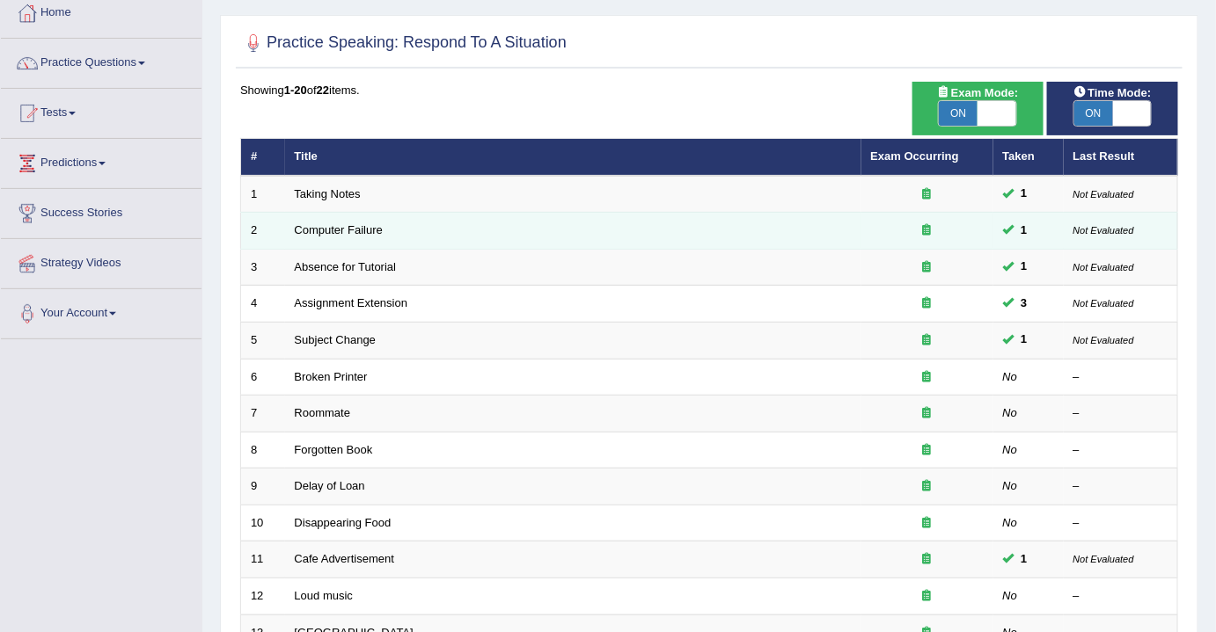
scroll to position [239, 0]
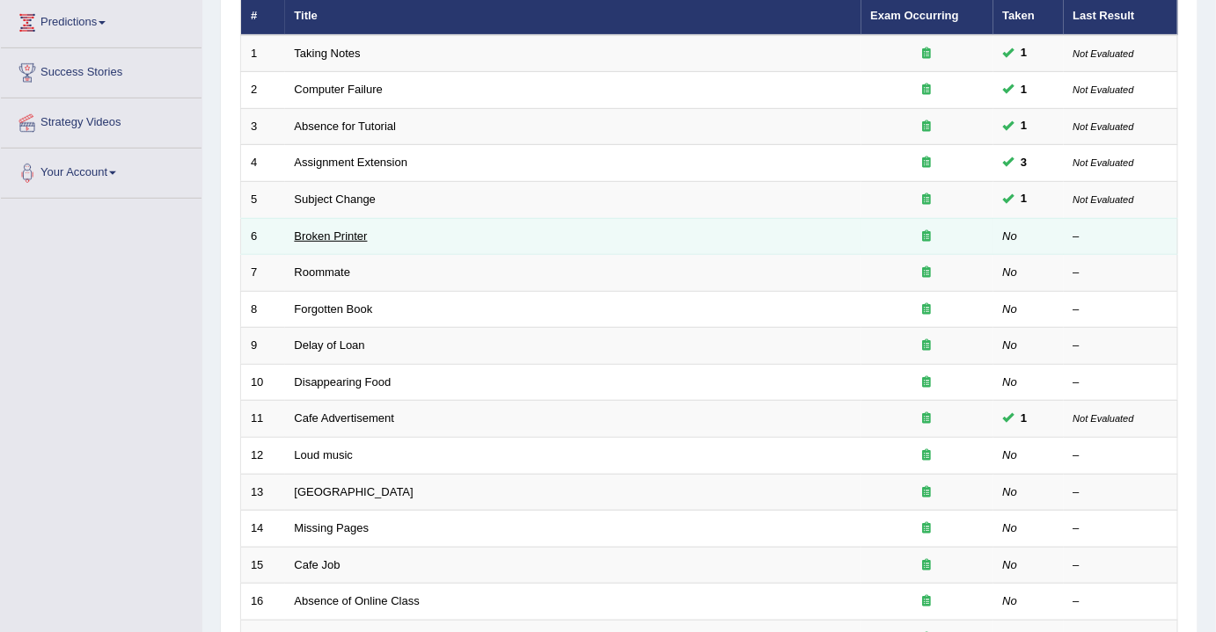
click at [327, 230] on link "Broken Printer" at bounding box center [331, 236] width 73 height 13
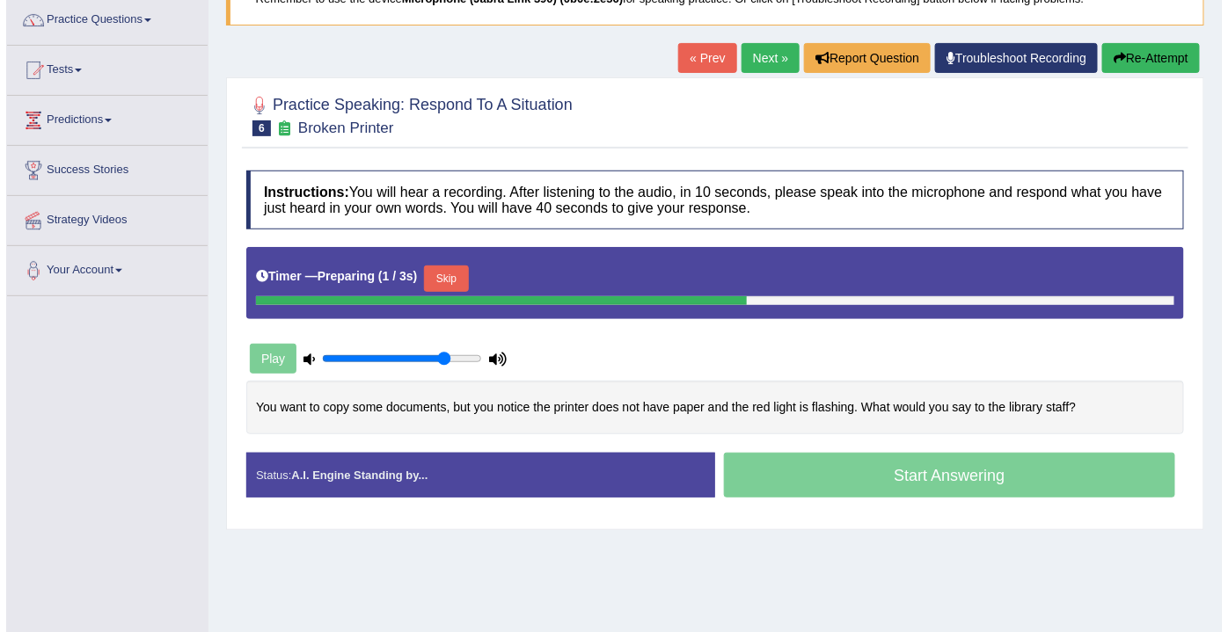
scroll to position [159, 0]
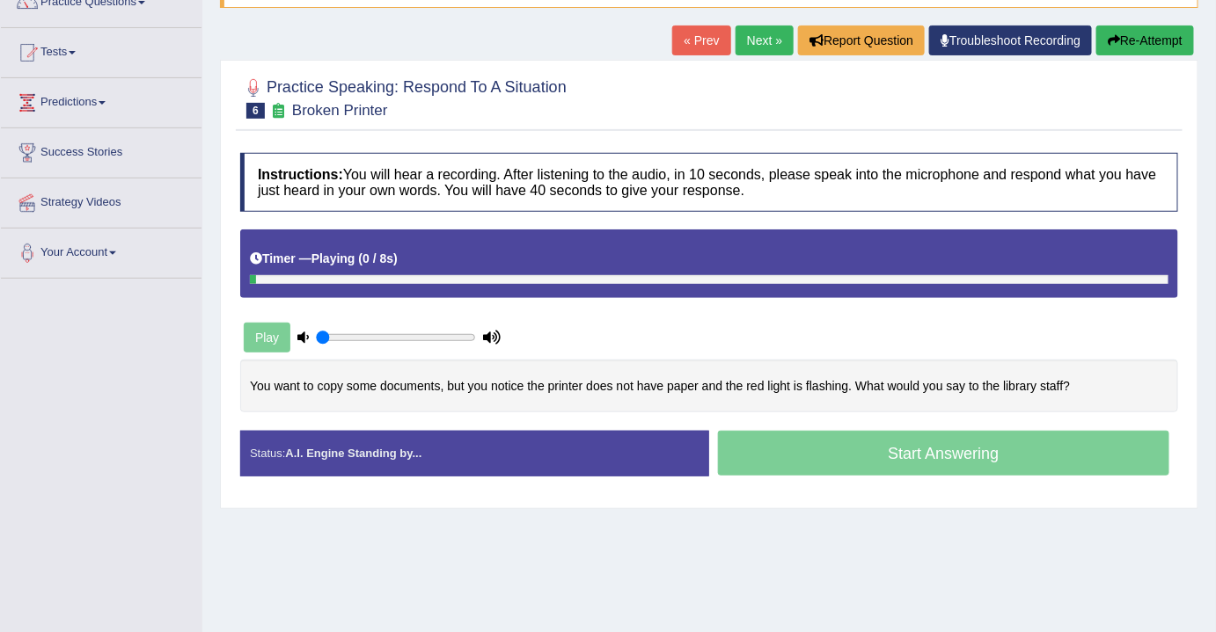
drag, startPoint x: 436, startPoint y: 338, endPoint x: 283, endPoint y: 334, distance: 153.1
type input "0.05"
click at [316, 334] on input "range" at bounding box center [396, 338] width 160 height 14
drag, startPoint x: 283, startPoint y: 334, endPoint x: 267, endPoint y: 337, distance: 16.1
click at [267, 337] on div "Play" at bounding box center [372, 338] width 264 height 44
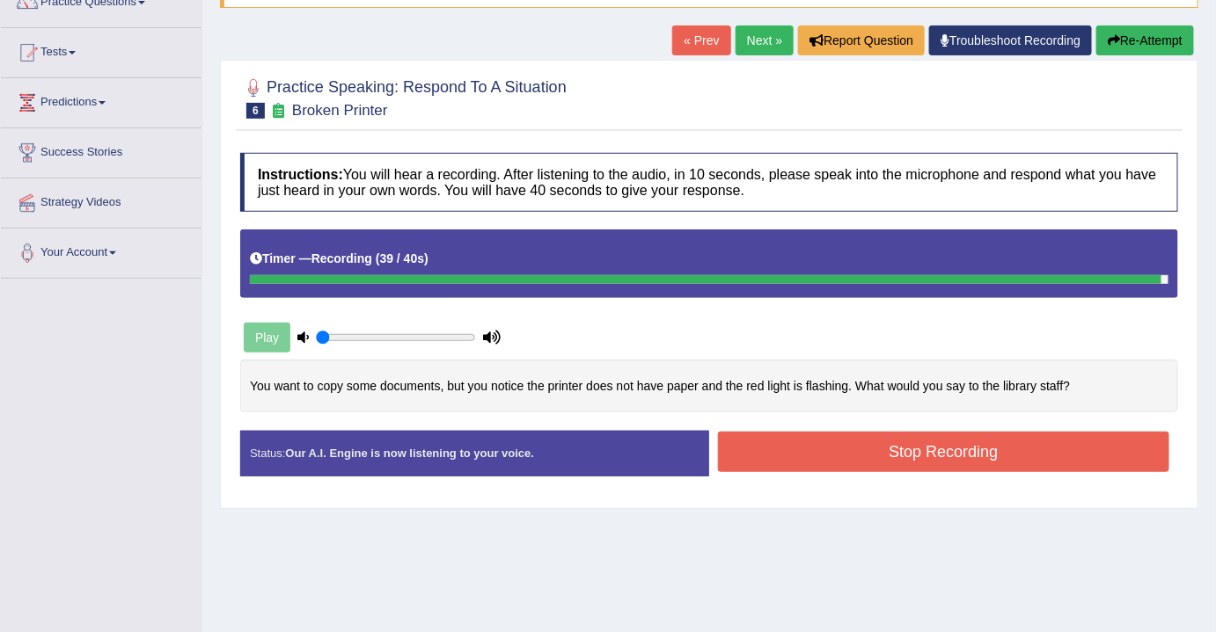
click at [893, 442] on button "Stop Recording" at bounding box center [943, 452] width 451 height 40
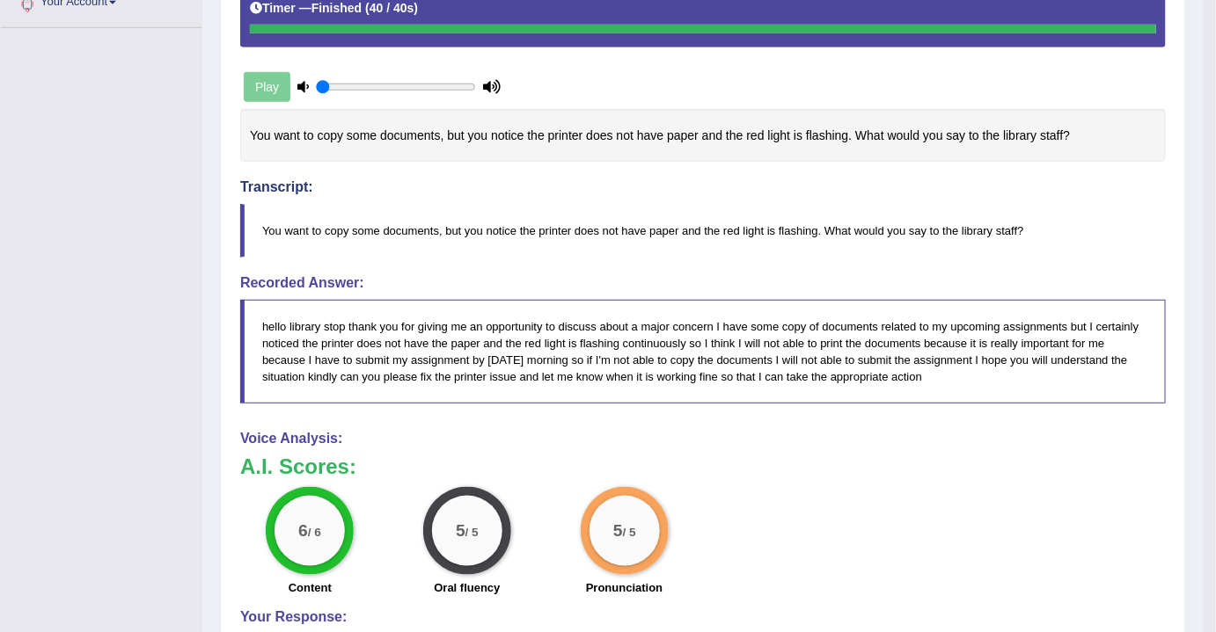
scroll to position [559, 0]
